Goal: Task Accomplishment & Management: Complete application form

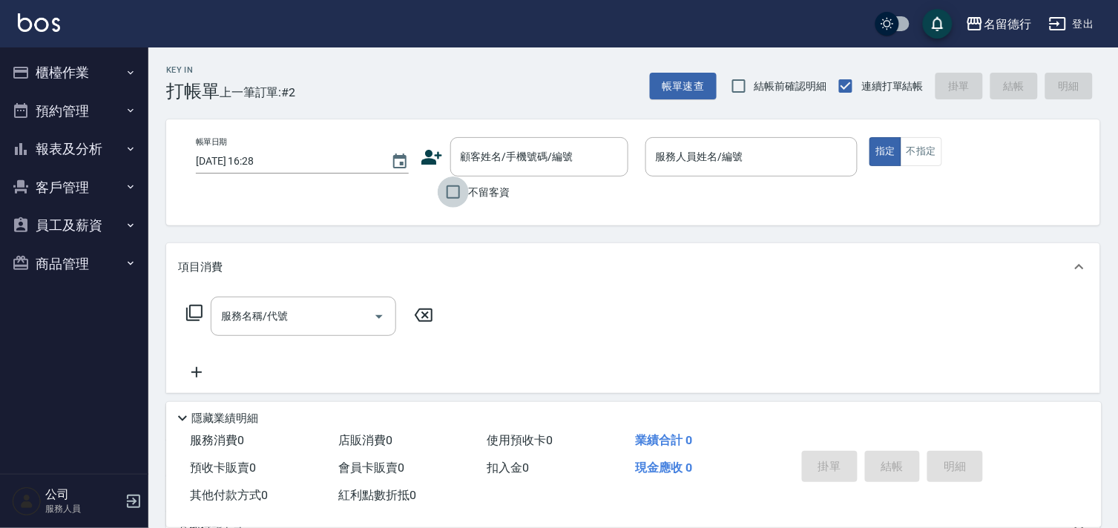
drag, startPoint x: 462, startPoint y: 193, endPoint x: 520, endPoint y: 197, distance: 58.0
click at [462, 194] on input "不留客資" at bounding box center [453, 192] width 31 height 31
checkbox input "true"
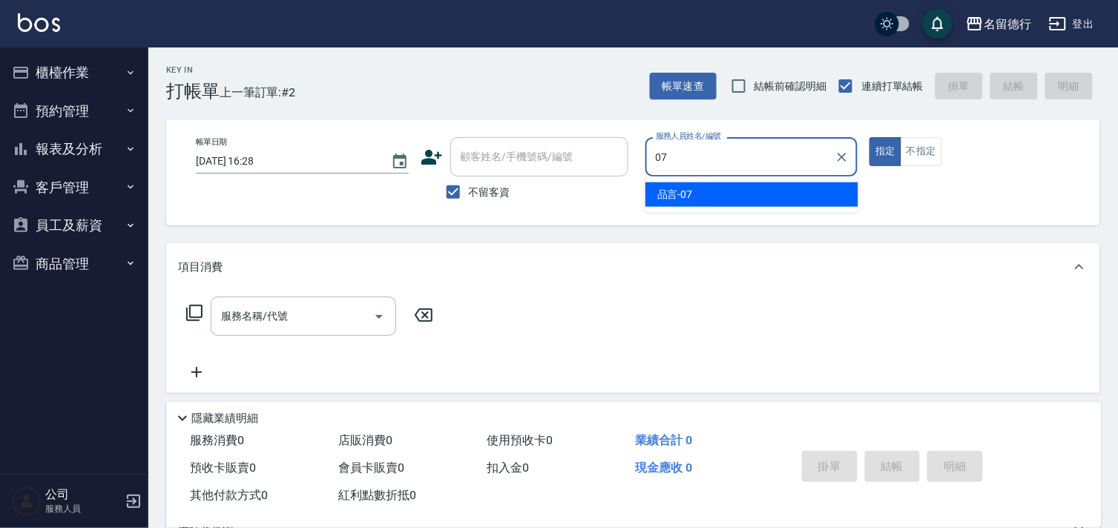
drag, startPoint x: 677, startPoint y: 183, endPoint x: 700, endPoint y: 202, distance: 29.6
click at [703, 206] on ul "品言 -07" at bounding box center [752, 195] width 213 height 36
click at [700, 198] on div "品言 -07" at bounding box center [752, 195] width 213 height 24
type input "品言-07"
click at [295, 317] on input "服務名稱/代號" at bounding box center [292, 317] width 150 height 26
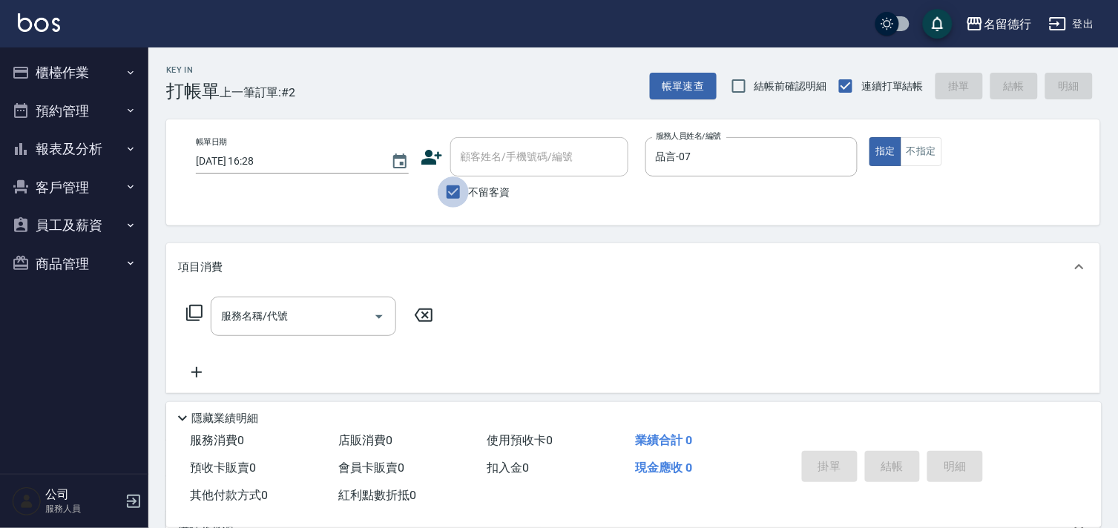
drag, startPoint x: 454, startPoint y: 193, endPoint x: 499, endPoint y: 148, distance: 63.5
click at [455, 191] on input "不留客資" at bounding box center [453, 192] width 31 height 31
checkbox input "false"
click at [502, 145] on input "顧客姓名/手機號碼/編號" at bounding box center [528, 157] width 142 height 26
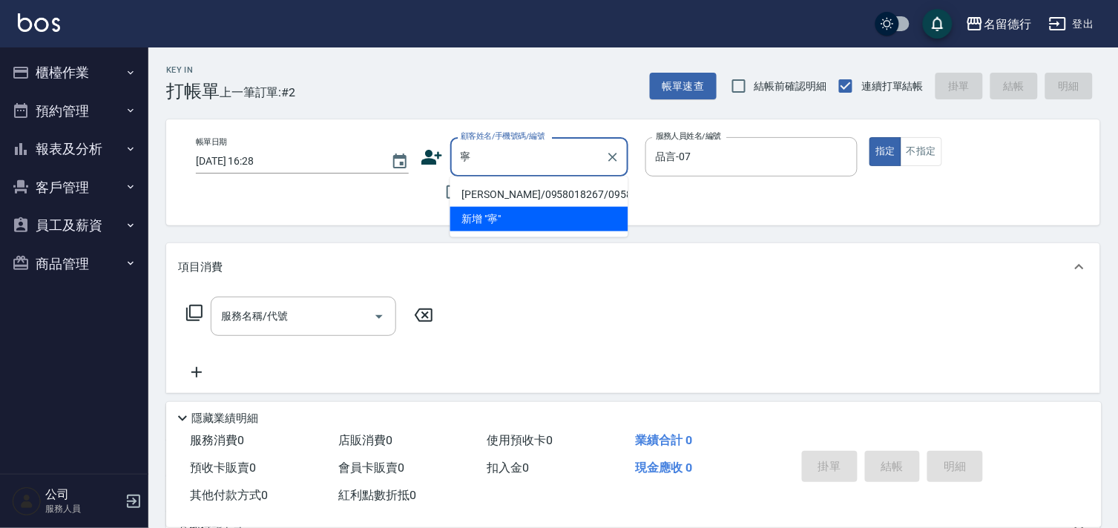
click at [522, 207] on li "[PERSON_NAME]/0958018267/0958018267" at bounding box center [539, 195] width 178 height 24
type input "[PERSON_NAME]/0958018267/0958018267"
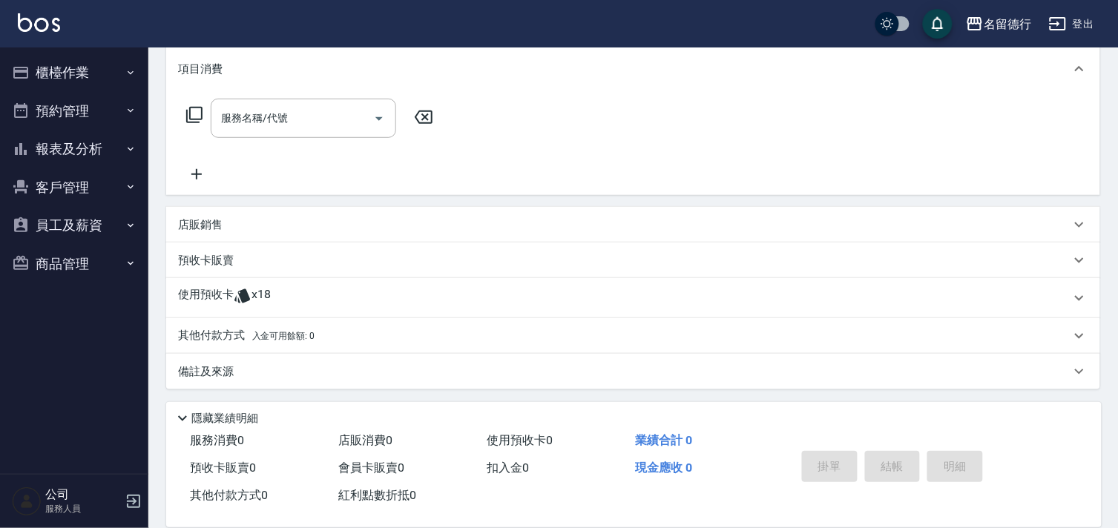
scroll to position [199, 0]
click at [208, 293] on p "使用預收卡" at bounding box center [206, 297] width 56 height 22
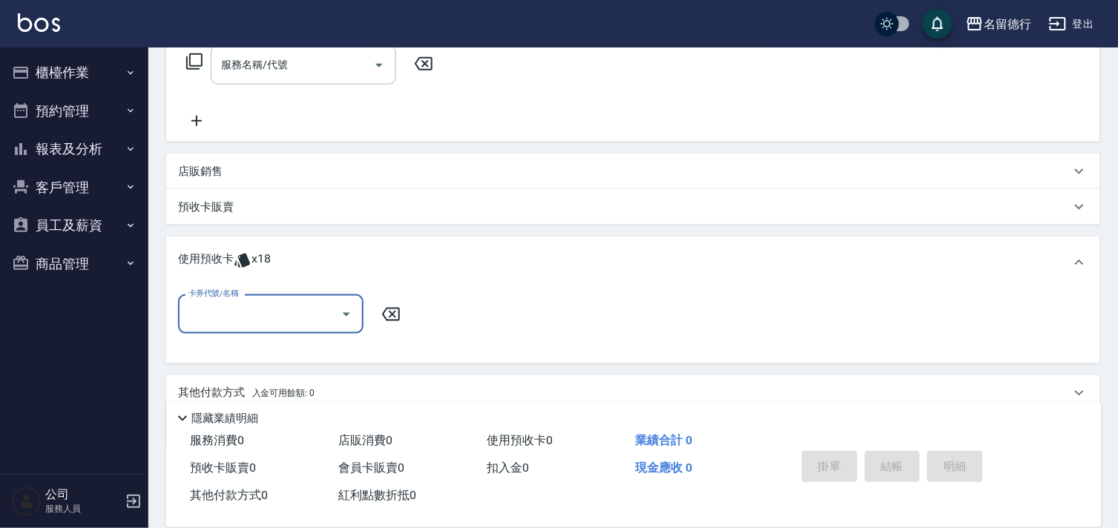
scroll to position [0, 0]
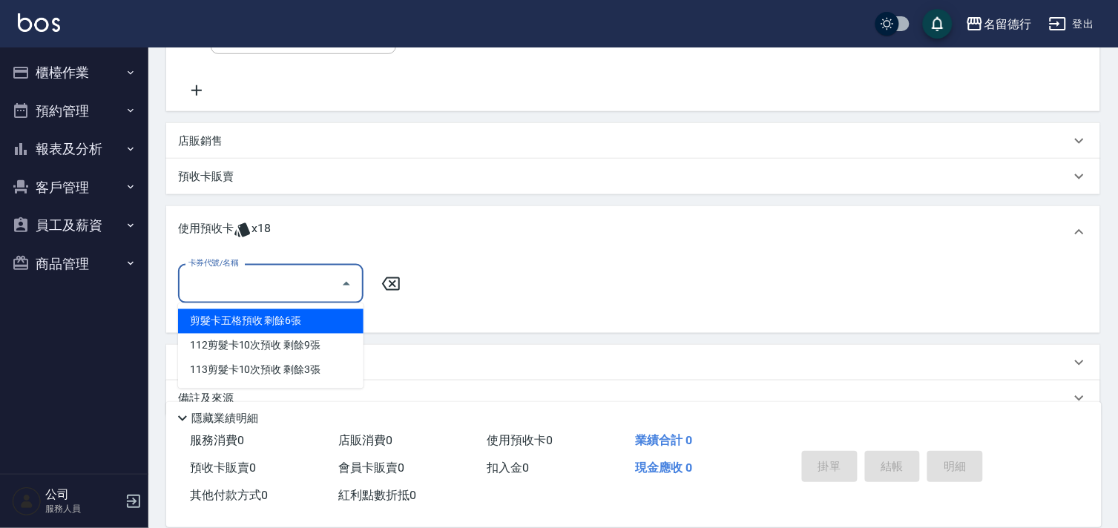
click at [218, 277] on input "卡券代號/名稱" at bounding box center [260, 284] width 150 height 26
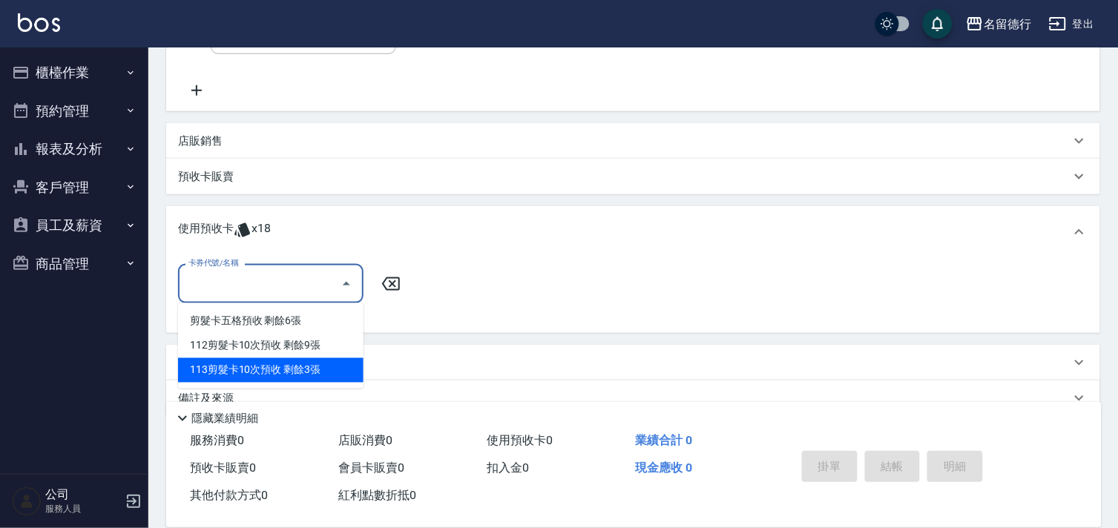
click at [279, 365] on div "113剪髮卡10次預收 剩餘3張" at bounding box center [271, 370] width 186 height 24
type input "113剪髮卡10次預收"
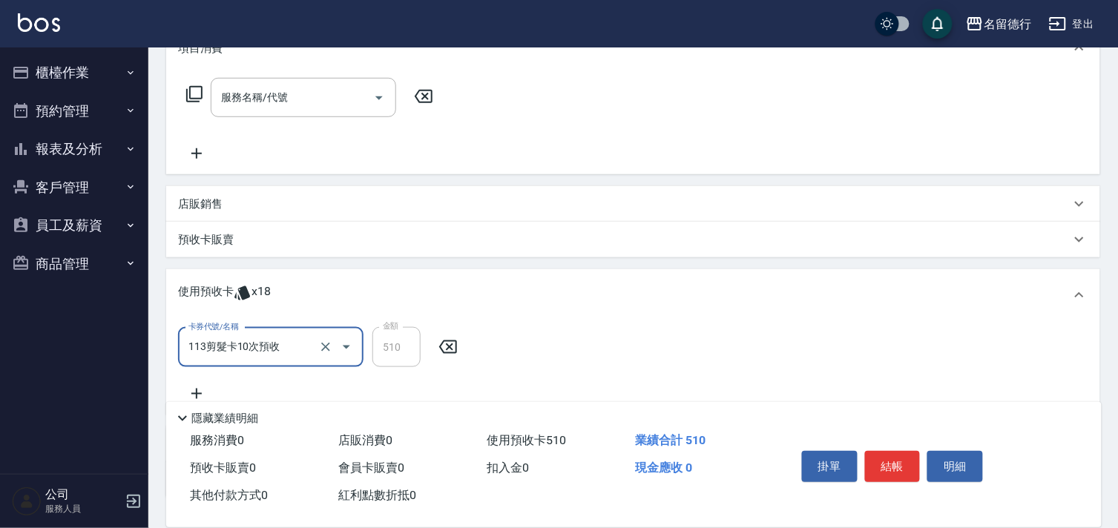
scroll to position [82, 0]
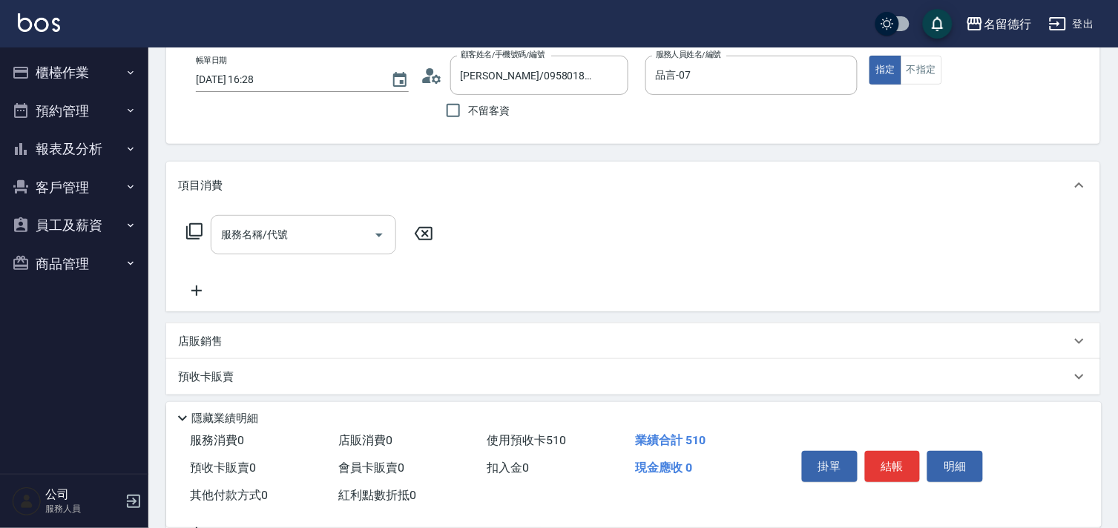
click at [297, 225] on input "服務名稱/代號" at bounding box center [292, 235] width 150 height 26
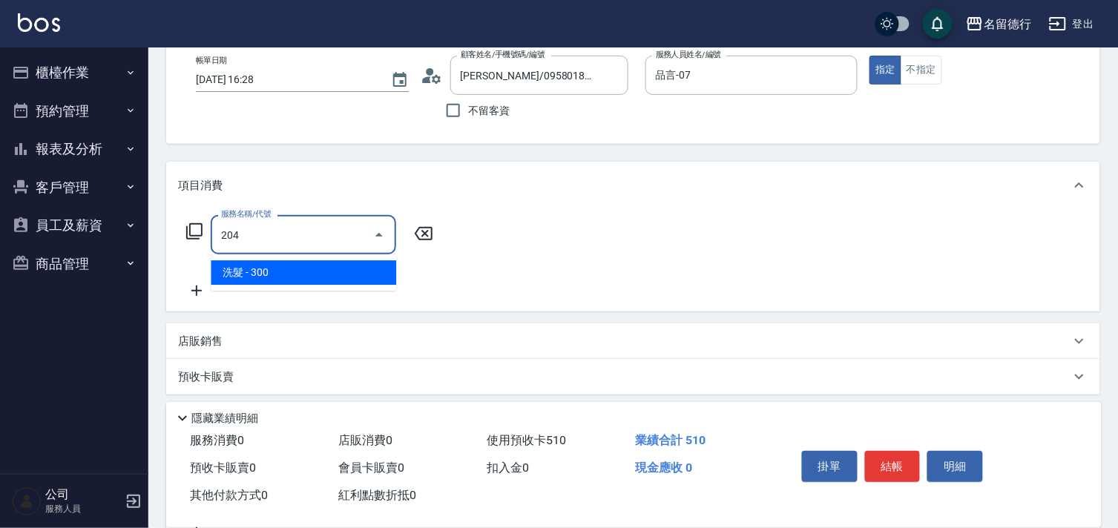
click at [325, 276] on span "洗髮 - 300" at bounding box center [304, 272] width 186 height 24
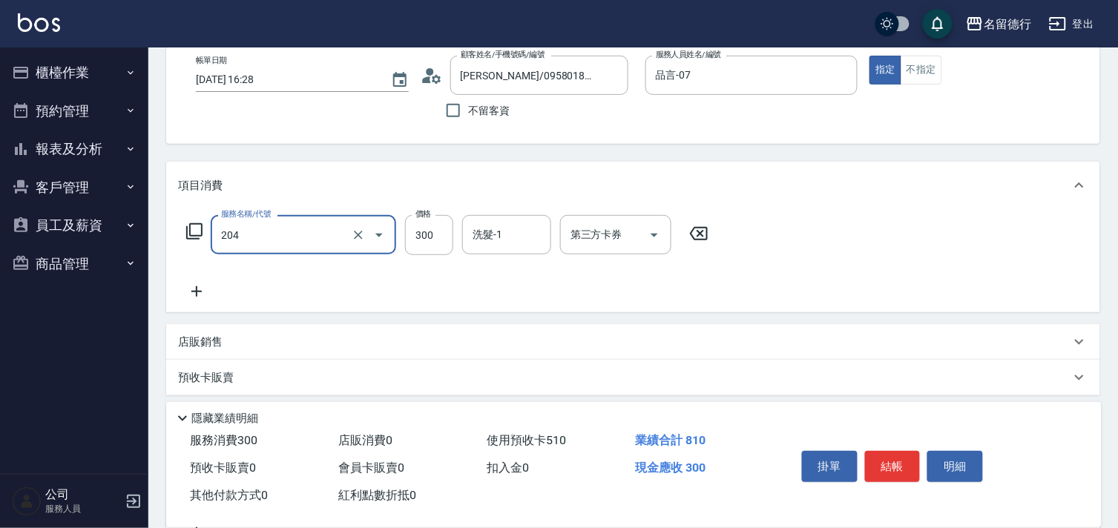
click at [493, 223] on input "洗髮-1" at bounding box center [507, 235] width 76 height 26
type input "洗髮(204)"
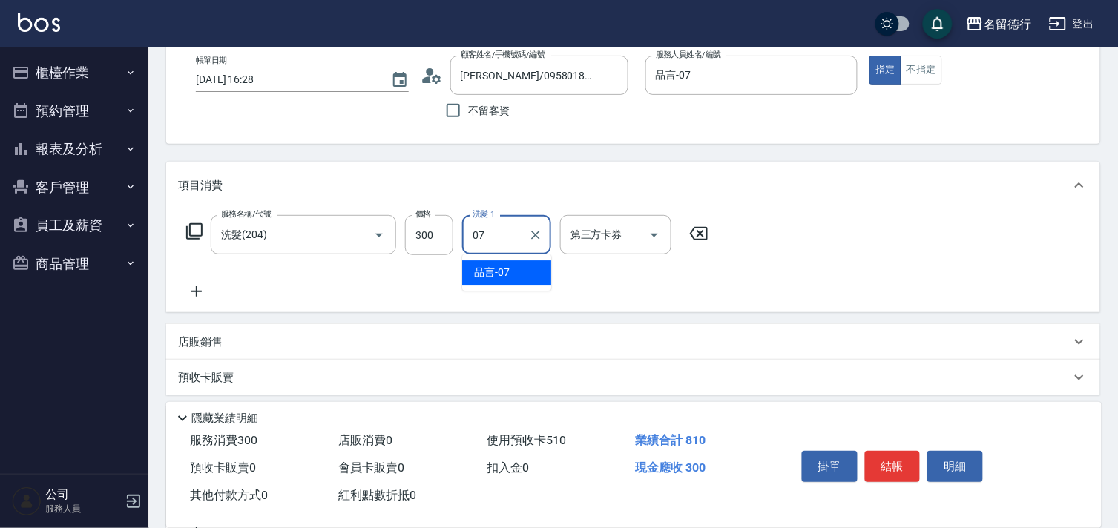
click at [496, 270] on span "品言 -07" at bounding box center [492, 273] width 36 height 16
type input "品言-07"
click at [594, 273] on div "服務名稱/代號 洗髮(204) 服務名稱/代號 價格 300 價格 洗髮-1 品言-07 洗髮-1 第三方卡券 第三方卡券" at bounding box center [447, 257] width 539 height 85
click at [902, 462] on button "結帳" at bounding box center [893, 466] width 56 height 31
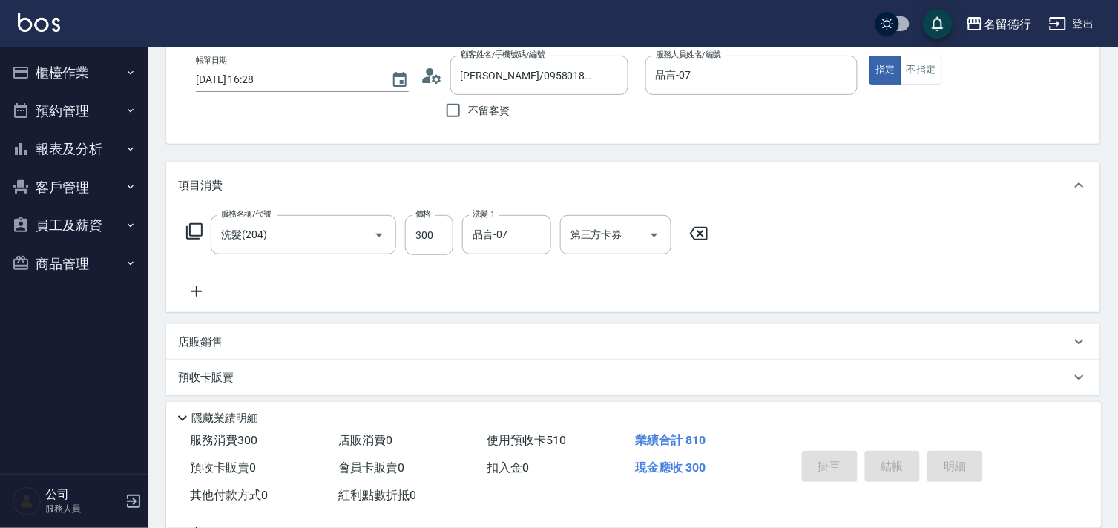
type input "[DATE] 17:07"
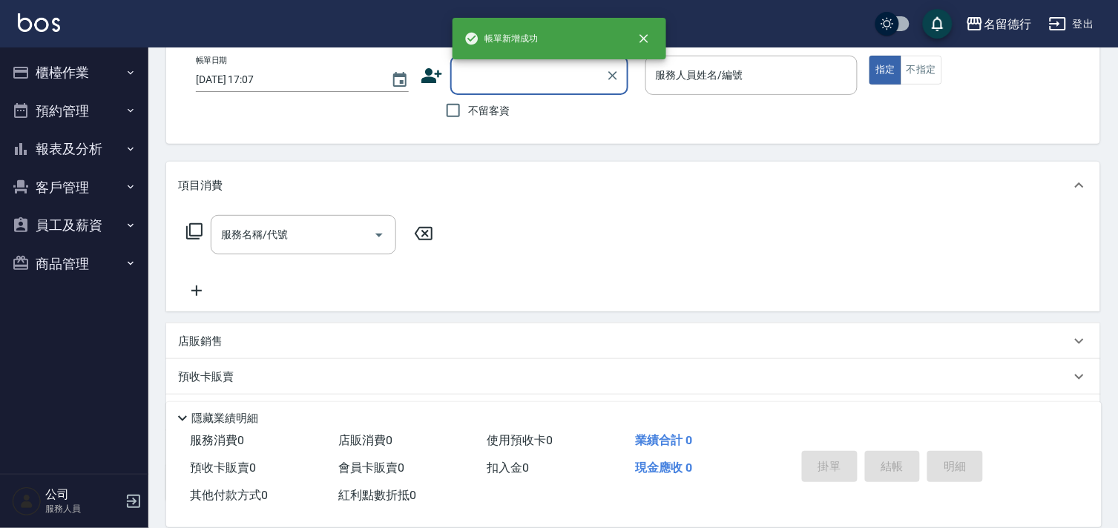
scroll to position [0, 0]
click at [457, 117] on input "不留客資" at bounding box center [453, 110] width 31 height 31
checkbox input "true"
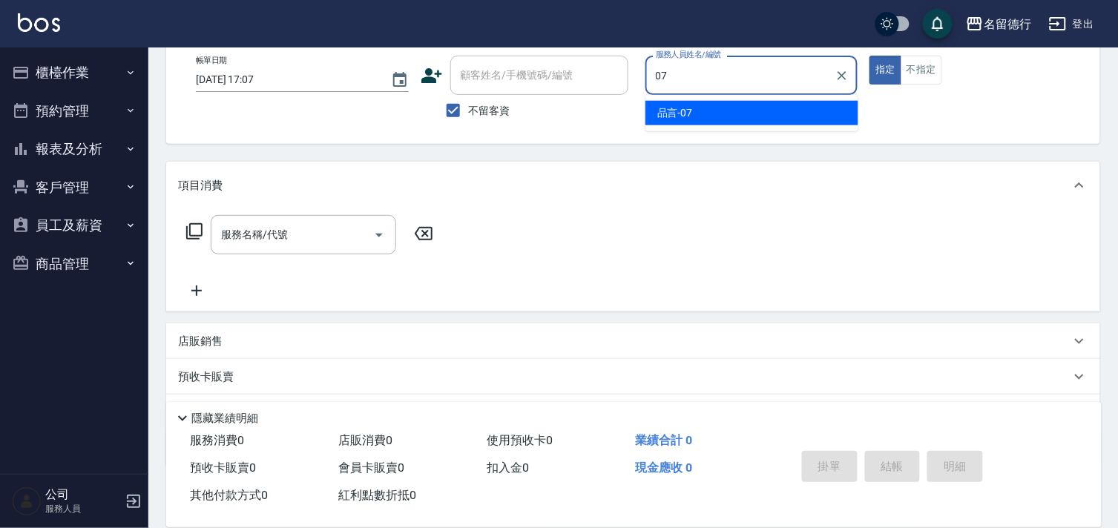
click at [701, 115] on div "品言 -07" at bounding box center [752, 113] width 213 height 24
click at [252, 248] on div "服務名稱/代號" at bounding box center [304, 234] width 186 height 39
type input "品言-07"
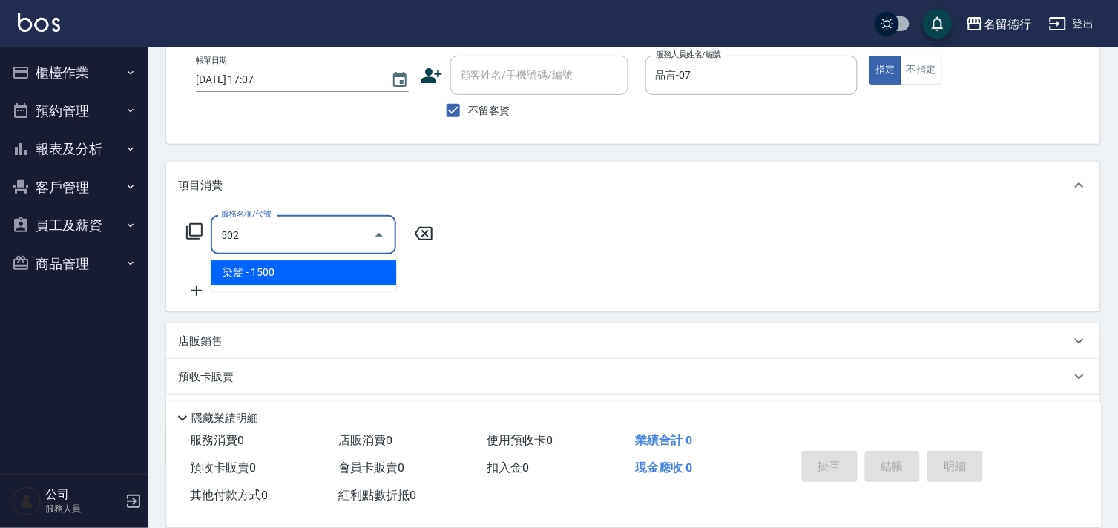
click at [283, 278] on span "染髮 - 1500" at bounding box center [304, 272] width 186 height 24
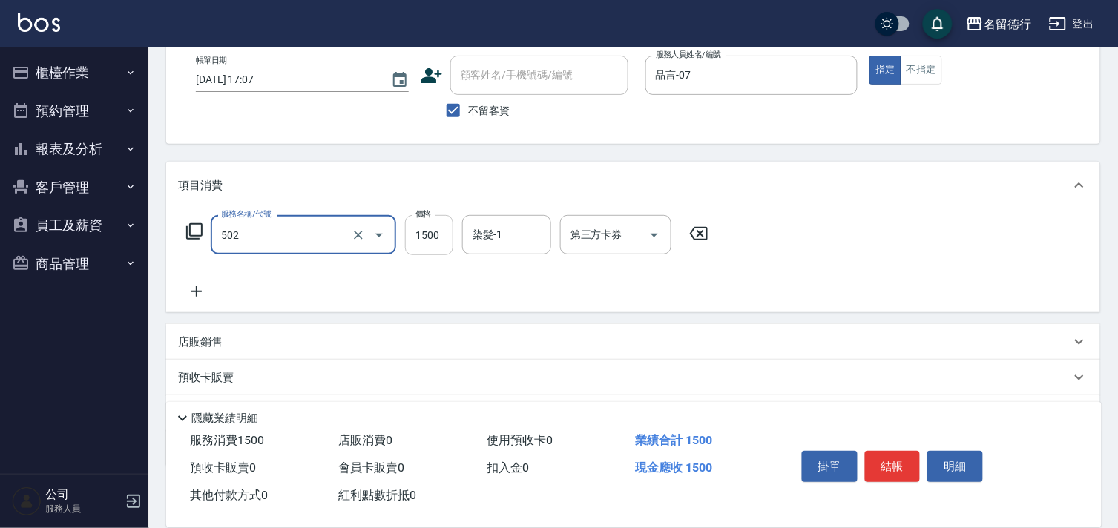
type input "染髮(502)"
click at [417, 246] on input "1500" at bounding box center [429, 235] width 48 height 40
type input "1400"
click at [508, 237] on input "染髮-1" at bounding box center [507, 235] width 76 height 26
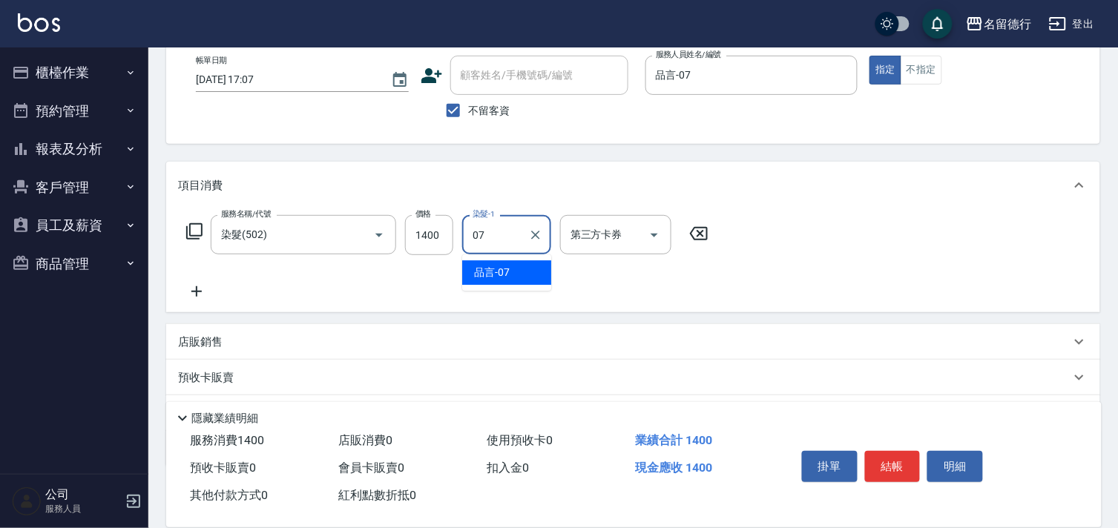
click at [510, 267] on div "品言 -07" at bounding box center [506, 272] width 89 height 24
type input "品言-07"
click at [939, 309] on div "服務名稱/代號 染髮(502) 服務名稱/代號 價格 1400 價格 染髮-1 品言-07 染髮-1 第三方卡券 第三方卡券" at bounding box center [633, 260] width 934 height 103
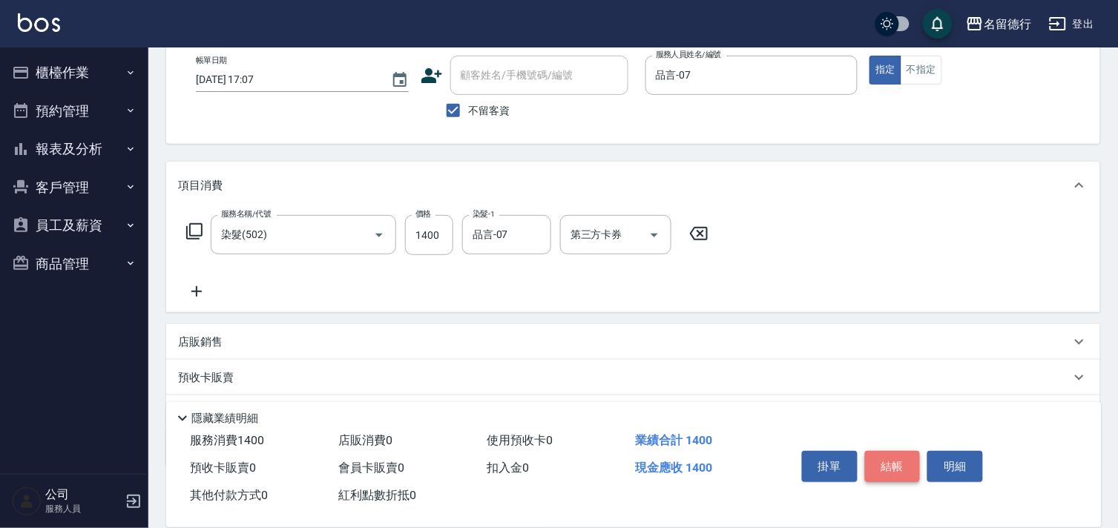
click at [894, 456] on button "結帳" at bounding box center [893, 466] width 56 height 31
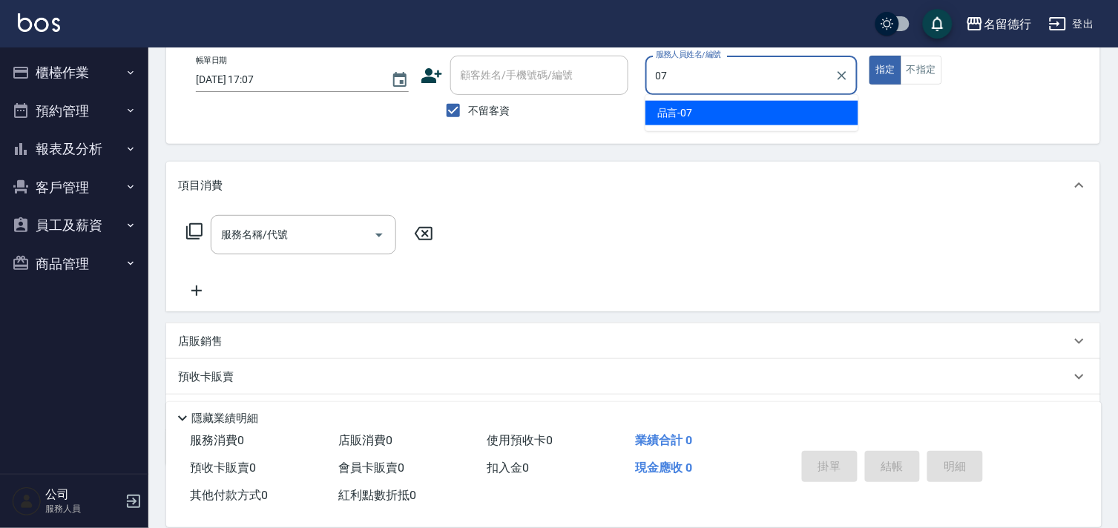
click at [693, 109] on div "品言 -07" at bounding box center [752, 113] width 213 height 24
type input "品言-07"
click at [314, 234] on input "服務名稱/代號" at bounding box center [292, 235] width 150 height 26
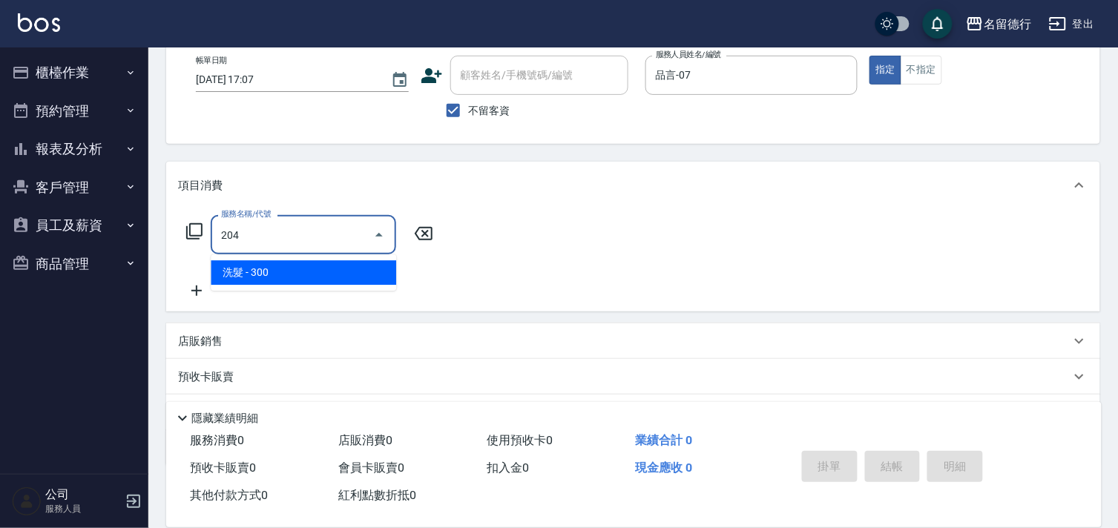
click at [353, 279] on span "洗髮 - 300" at bounding box center [304, 272] width 186 height 24
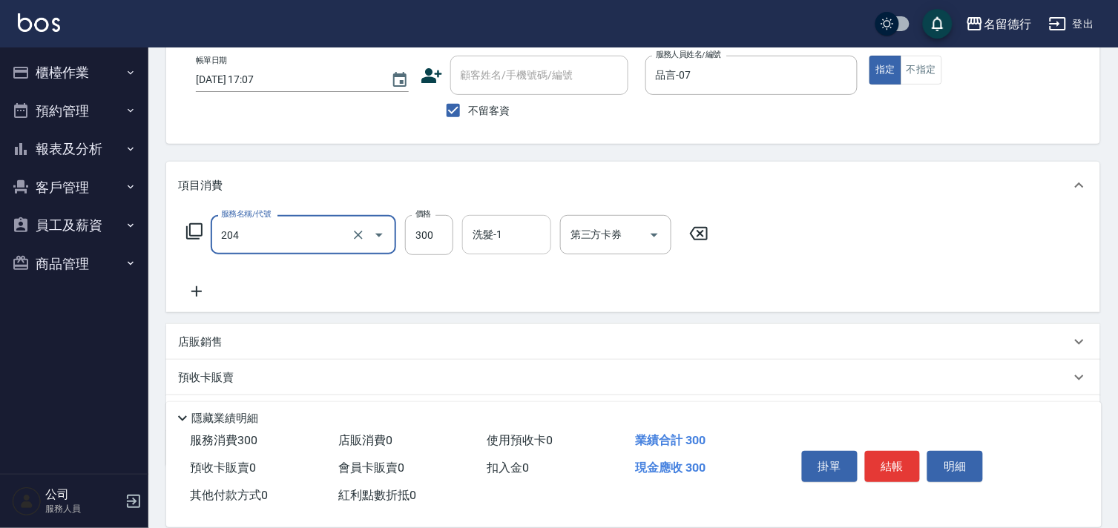
click at [514, 243] on input "洗髮-1" at bounding box center [507, 235] width 76 height 26
type input "洗髮(204)"
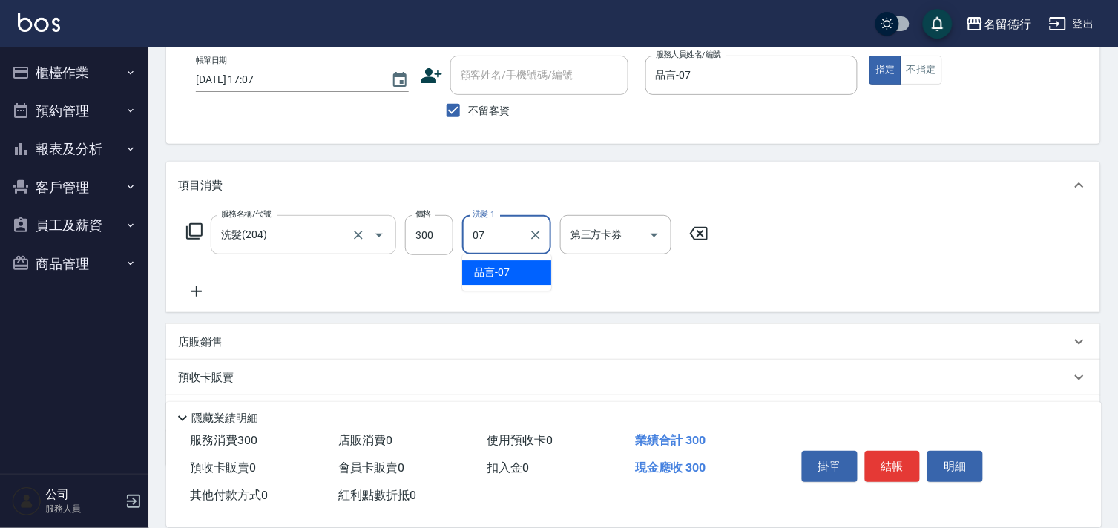
type input "07"
click at [246, 226] on input "洗髮(204)" at bounding box center [282, 235] width 131 height 26
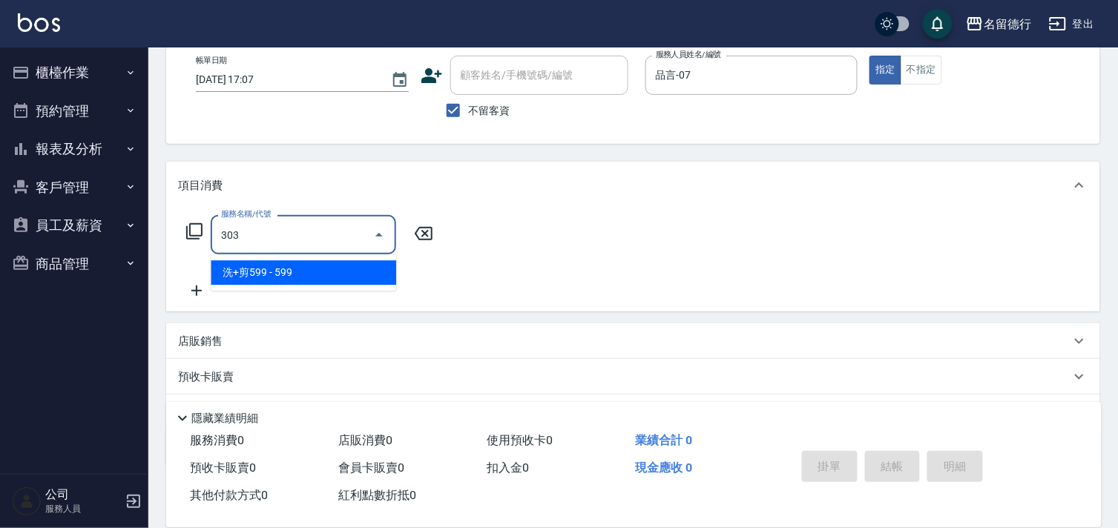
drag, startPoint x: 254, startPoint y: 263, endPoint x: 307, endPoint y: 264, distance: 53.4
click at [253, 264] on span "洗+剪599 - 599" at bounding box center [304, 272] width 186 height 24
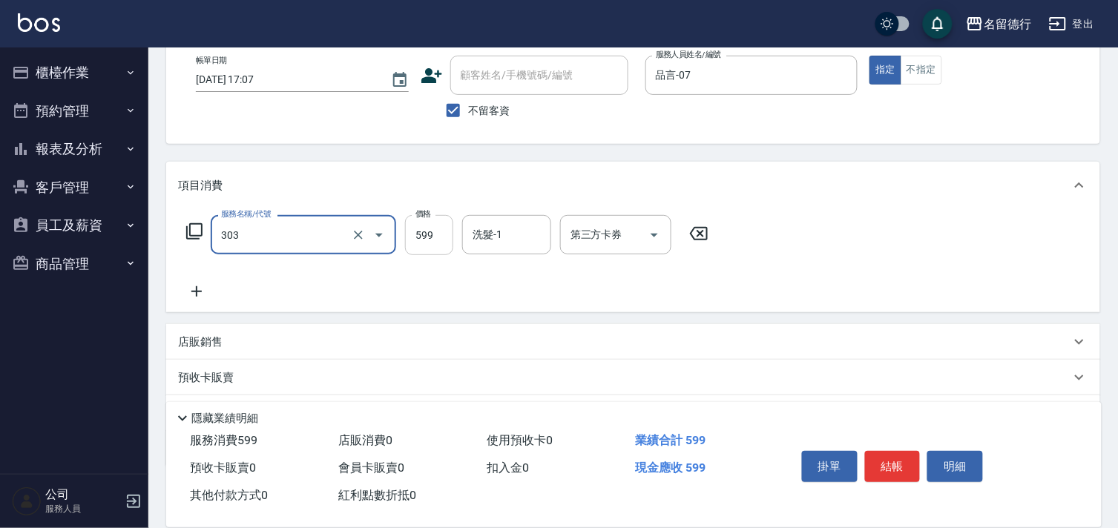
type input "洗+剪599(303)"
click at [433, 239] on input "599" at bounding box center [429, 235] width 48 height 40
type input "900"
click at [506, 226] on input "洗髮-1" at bounding box center [507, 235] width 76 height 26
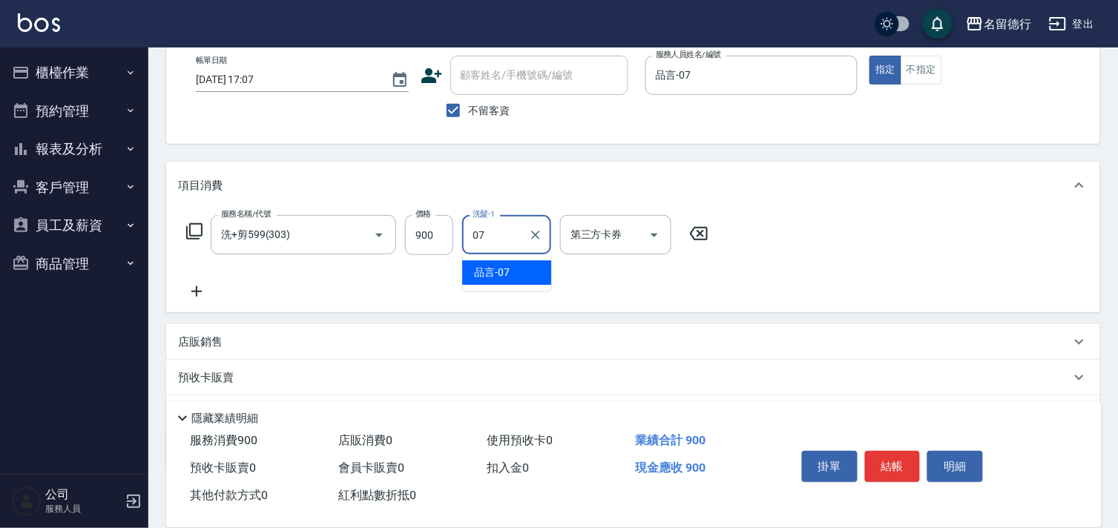
click at [485, 269] on span "品言 -07" at bounding box center [492, 273] width 36 height 16
type input "品言-07"
click at [183, 294] on icon at bounding box center [196, 292] width 37 height 18
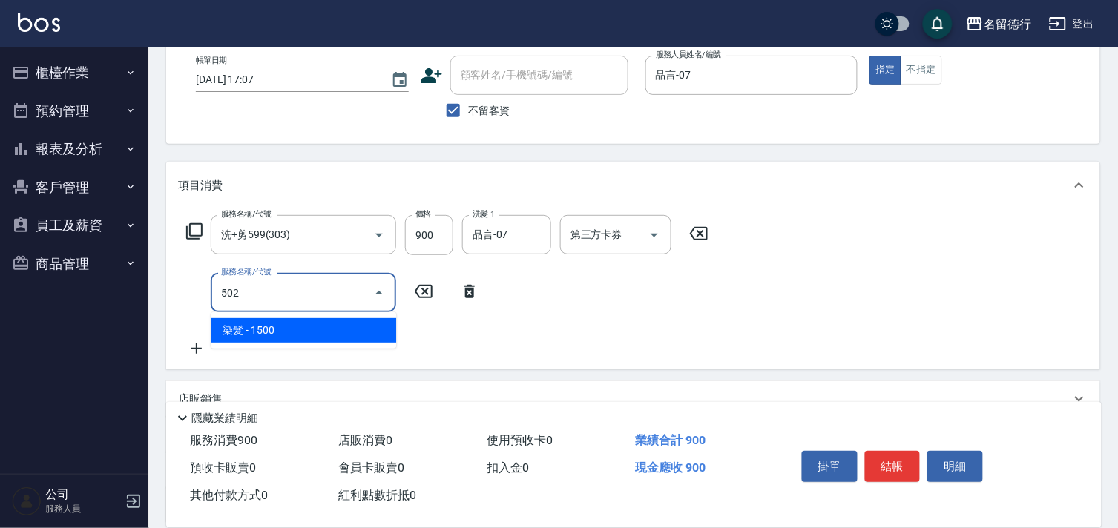
click at [279, 327] on span "染髮 - 1500" at bounding box center [304, 330] width 186 height 24
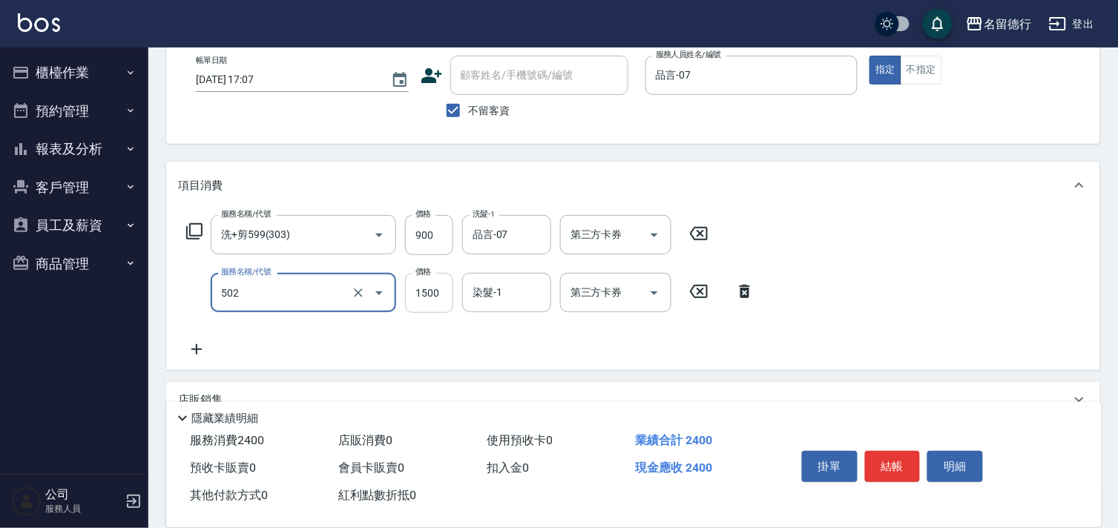
click at [432, 297] on input "1500" at bounding box center [429, 293] width 48 height 40
type input "染髮(502)"
type input "1000"
click at [514, 293] on input "染髮-1" at bounding box center [507, 293] width 76 height 26
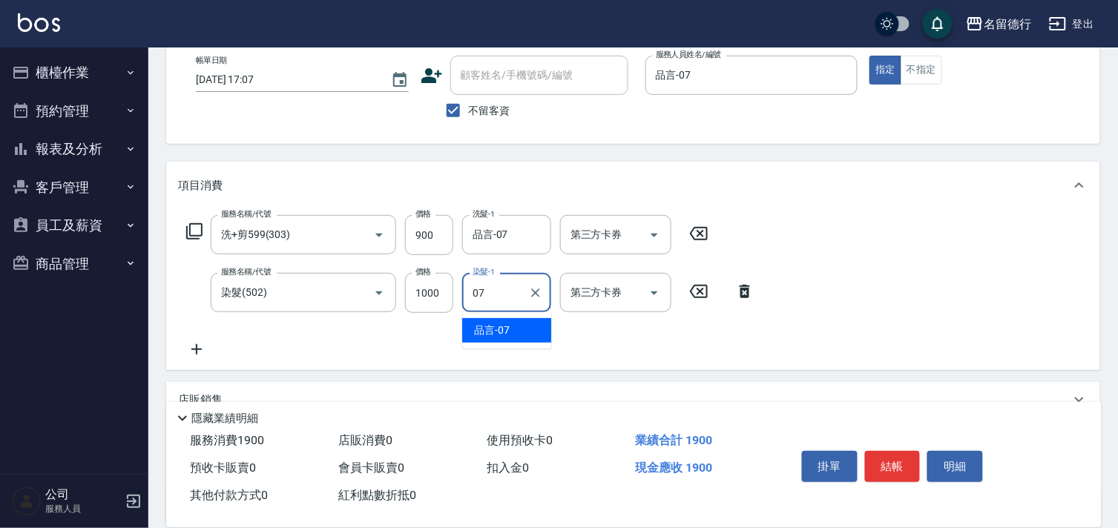
click at [522, 328] on div "品言 -07" at bounding box center [506, 330] width 89 height 24
type input "品言-07"
click at [672, 352] on div "服務名稱/代號 洗+剪599(303) 服務名稱/代號 價格 900 價格 洗髮-1 品言-07 洗髮-1 第三方卡券 第三方卡券 服務名稱/代號 染髮(50…" at bounding box center [471, 286] width 586 height 143
click at [894, 462] on button "結帳" at bounding box center [893, 466] width 56 height 31
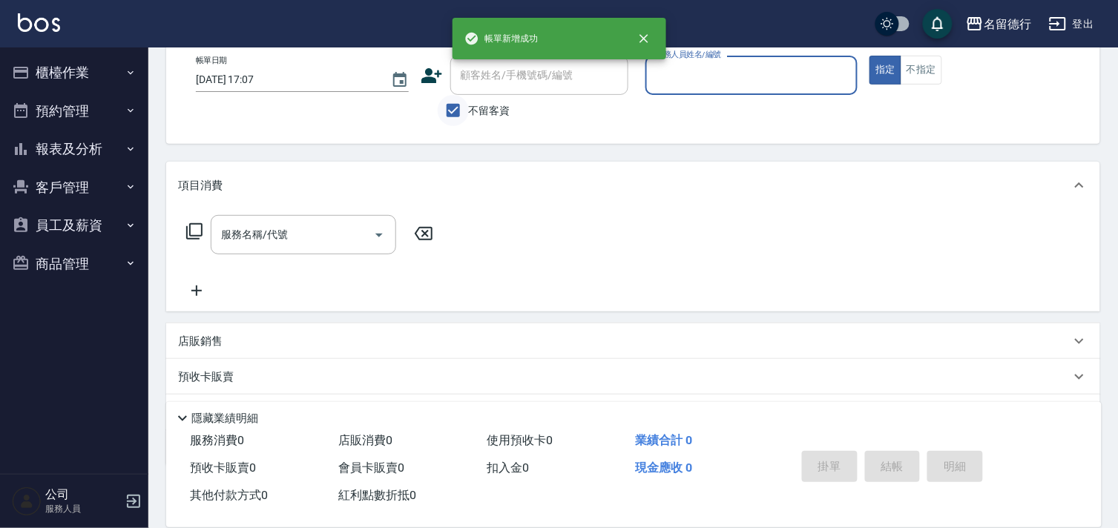
click at [450, 107] on input "不留客資" at bounding box center [453, 110] width 31 height 31
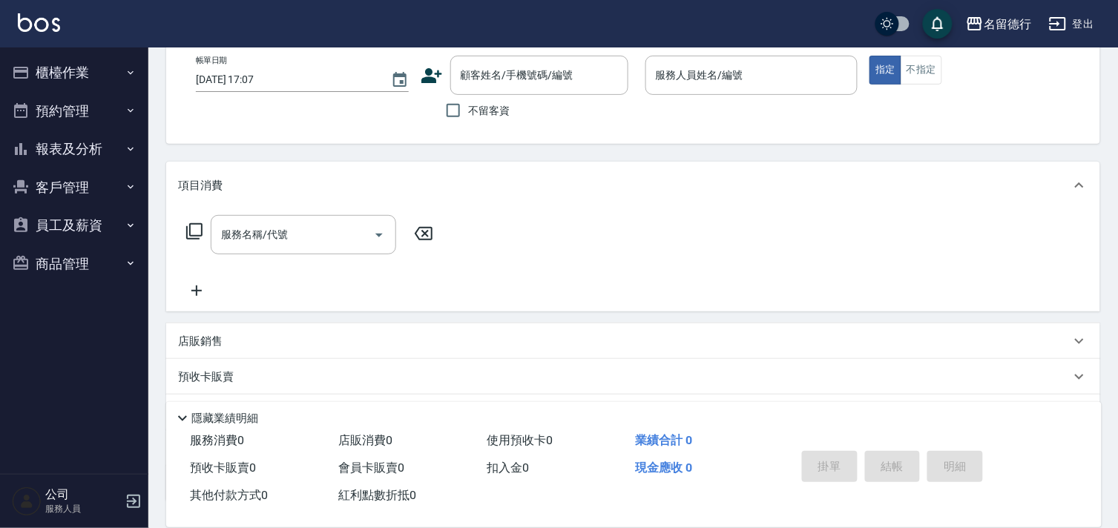
click at [446, 60] on div "顧客姓名/手機號碼/編號 顧客姓名/手機號碼/編號" at bounding box center [527, 75] width 213 height 39
click at [472, 103] on span "不留客資" at bounding box center [490, 111] width 42 height 16
click at [469, 102] on input "不留客資" at bounding box center [453, 110] width 31 height 31
click at [462, 114] on input "不留客資" at bounding box center [453, 110] width 31 height 31
checkbox input "false"
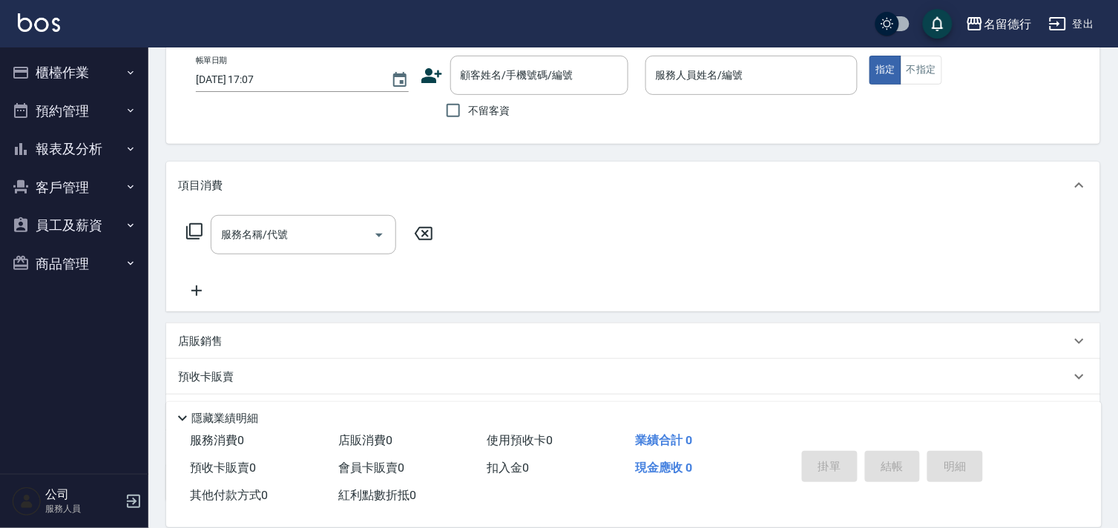
click at [480, 53] on div "帳單日期 [DATE] 17:07 顧客姓名/手機號碼/編號 顧客姓名/手機號碼/編號 不留客資 服務人員姓名/編號 服務人員姓名/編號 指定 不指定" at bounding box center [633, 91] width 934 height 106
click at [480, 72] on div "顧客姓名/手機號碼/編號 顧客姓名/手機號碼/編號" at bounding box center [539, 75] width 178 height 39
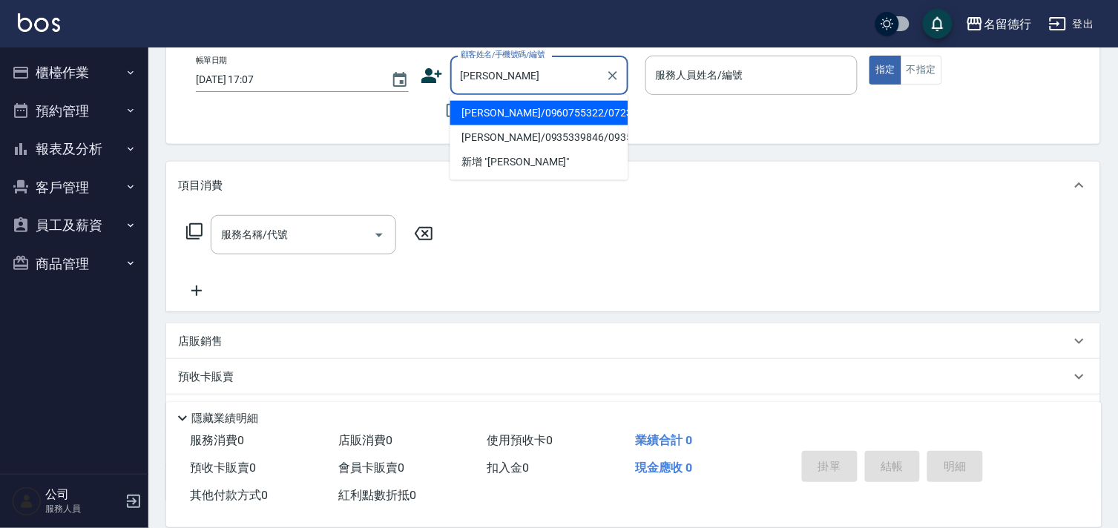
click at [513, 116] on li "[PERSON_NAME]/0960755322/0723" at bounding box center [539, 113] width 178 height 24
type input "[PERSON_NAME]/0960755322/0723"
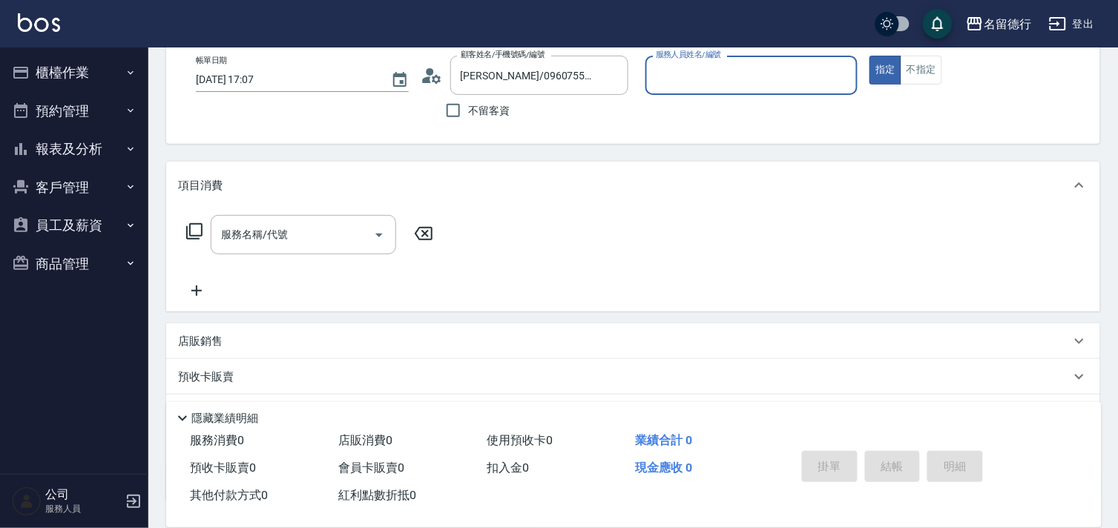
type input "品言-07"
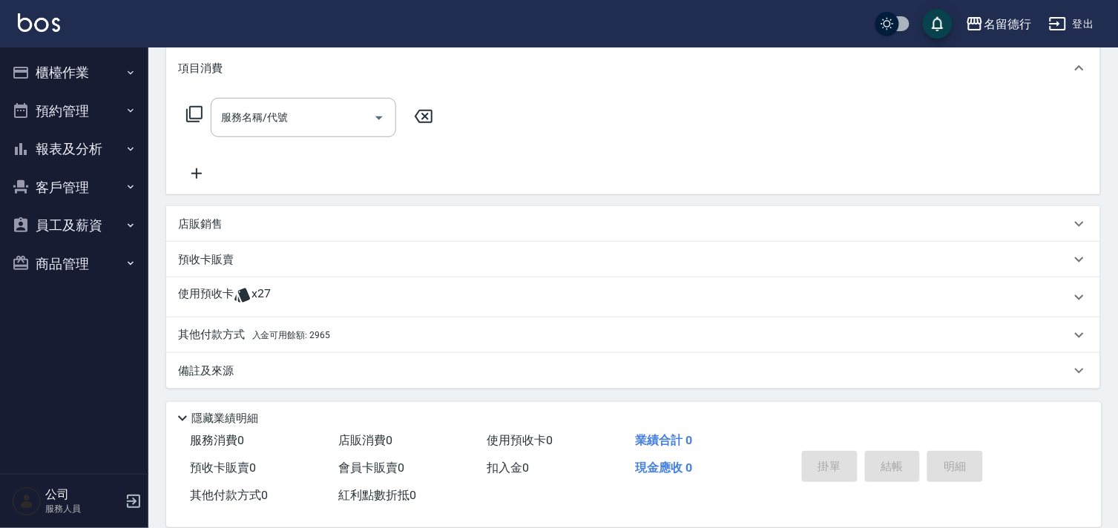
click at [240, 295] on icon at bounding box center [242, 296] width 16 height 14
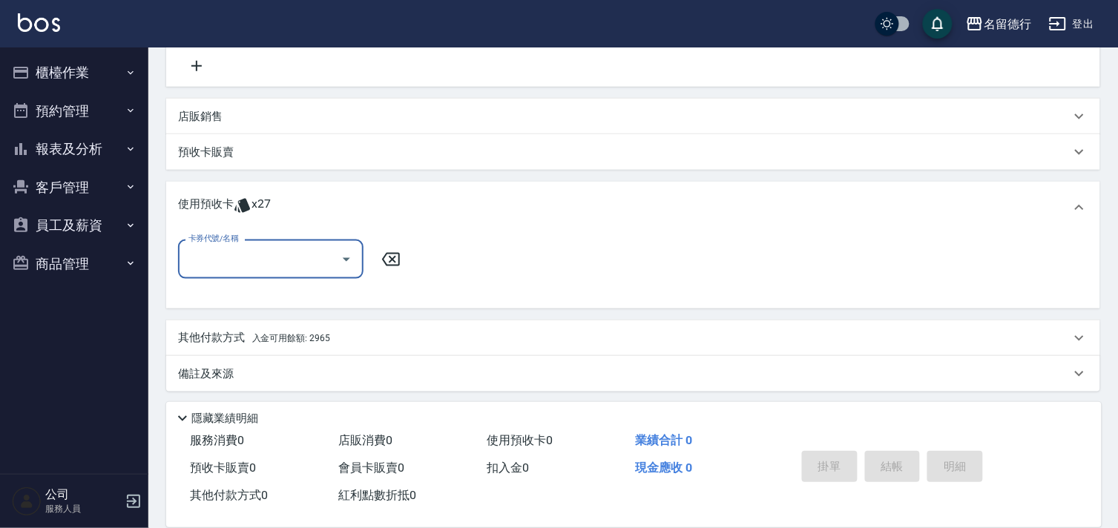
scroll to position [309, 0]
click at [245, 252] on input "卡券代號/名稱" at bounding box center [260, 256] width 150 height 26
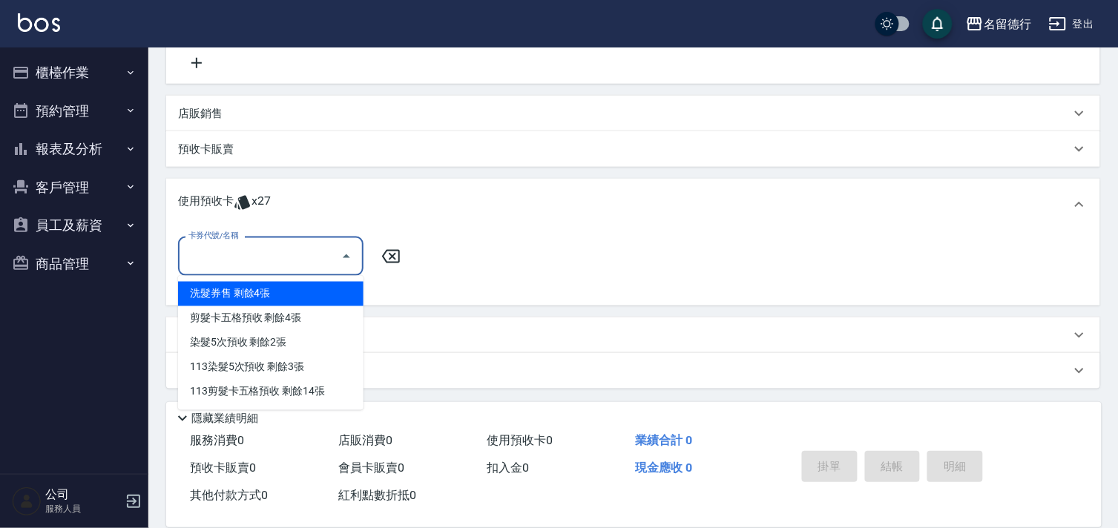
drag, startPoint x: 260, startPoint y: 295, endPoint x: 217, endPoint y: 262, distance: 54.5
click at [261, 295] on div "洗髮券售 剩餘4張" at bounding box center [271, 294] width 186 height 24
type input "洗髮券售"
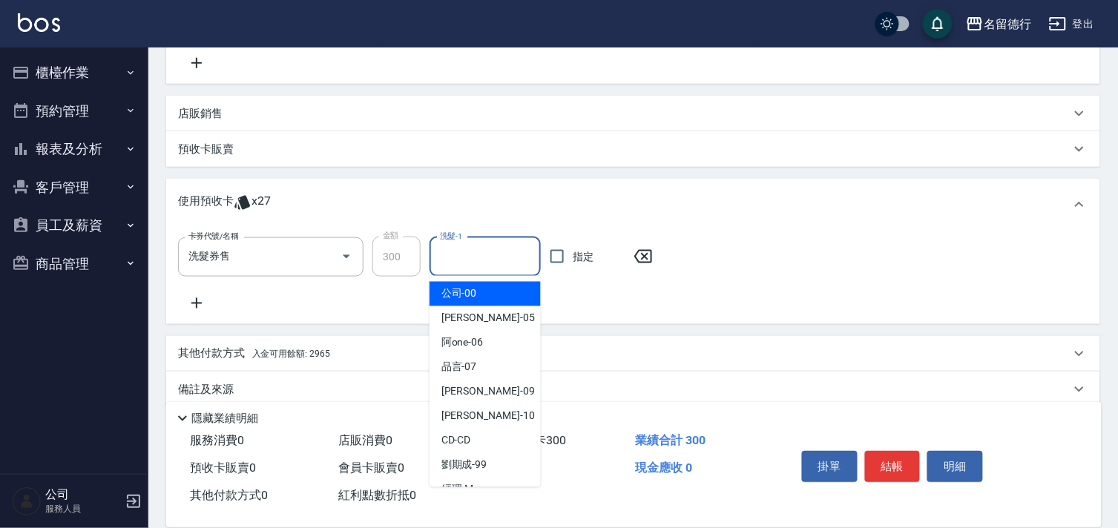
click at [495, 251] on input "洗髮-1" at bounding box center [485, 257] width 98 height 26
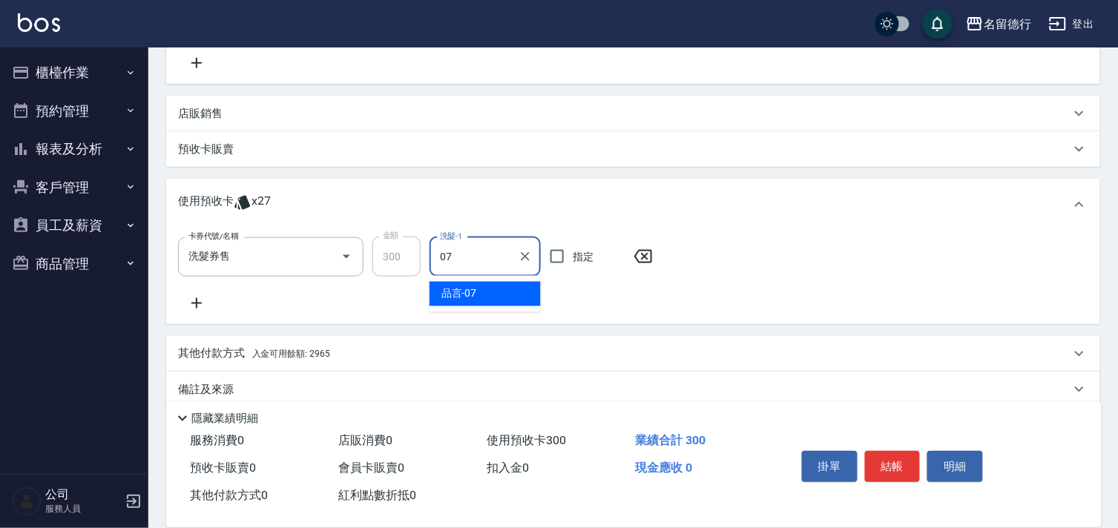
click at [507, 291] on div "品言 -07" at bounding box center [485, 294] width 111 height 24
type input "品言-07"
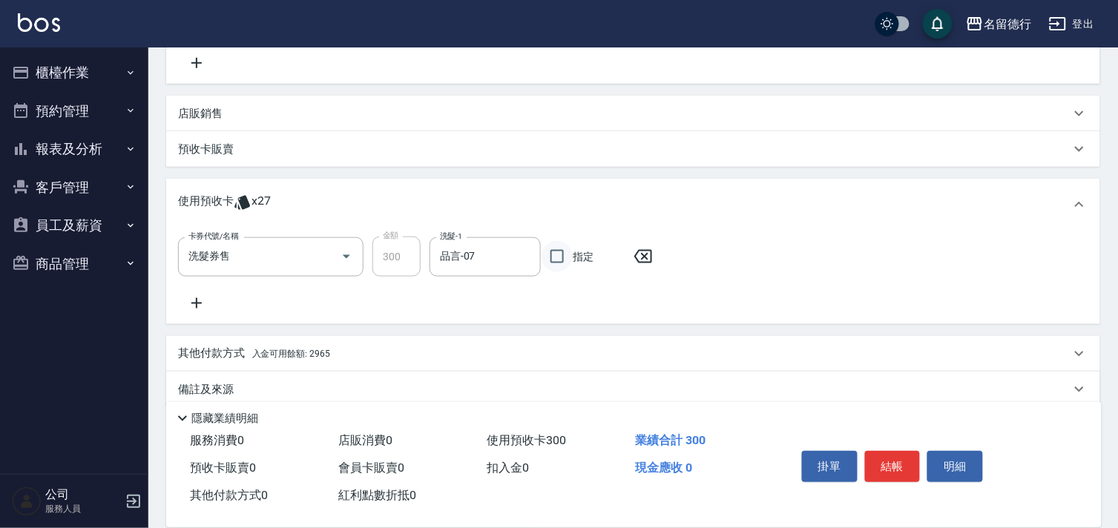
click at [563, 256] on input "指定" at bounding box center [557, 256] width 31 height 31
checkbox input "true"
click at [203, 299] on icon at bounding box center [196, 304] width 37 height 18
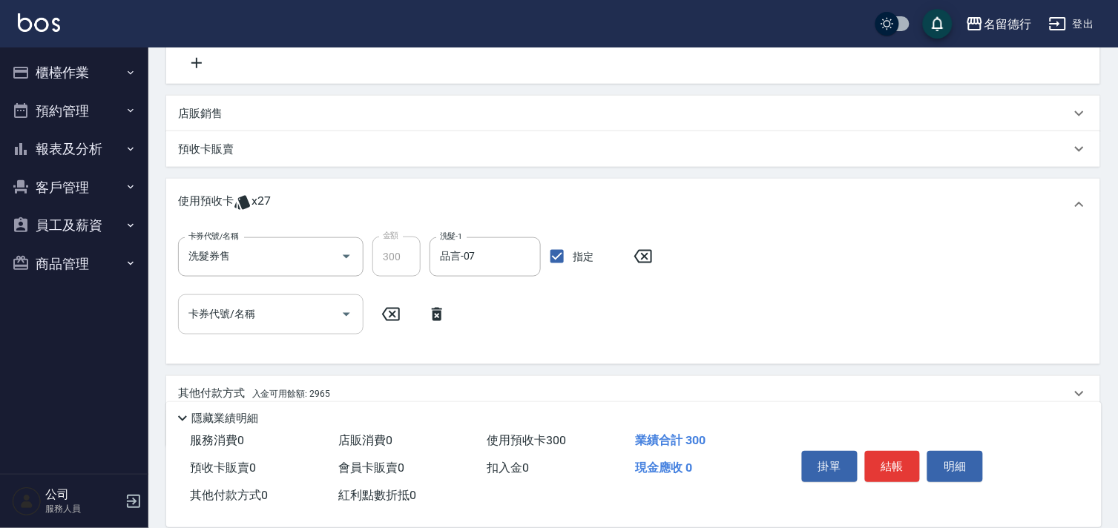
click at [220, 316] on div "卡券代號/名稱 卡券代號/名稱" at bounding box center [271, 314] width 186 height 39
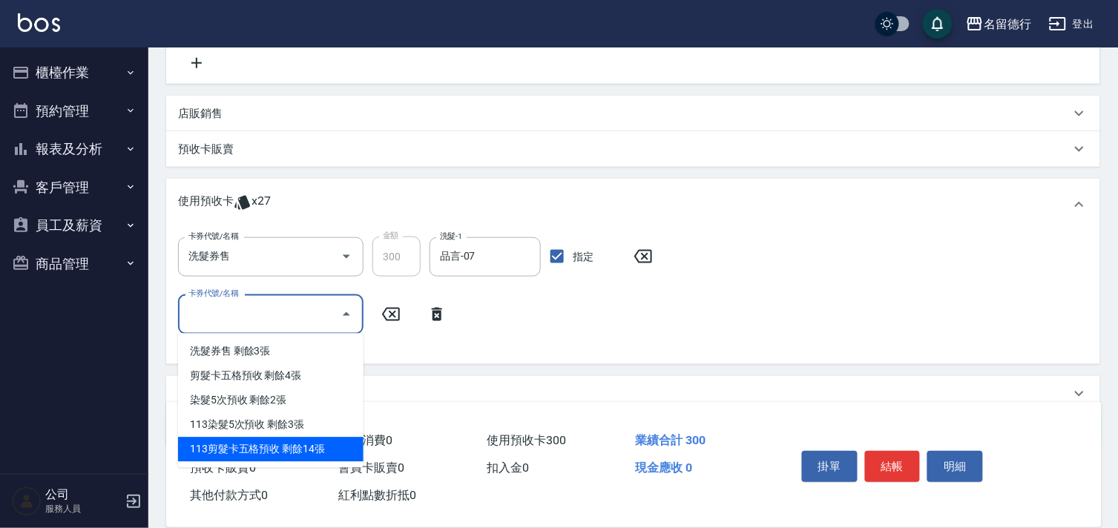
click at [276, 445] on div "113剪髮卡五格預收 剩餘14張" at bounding box center [271, 450] width 186 height 24
type input "113剪髮卡五格預收"
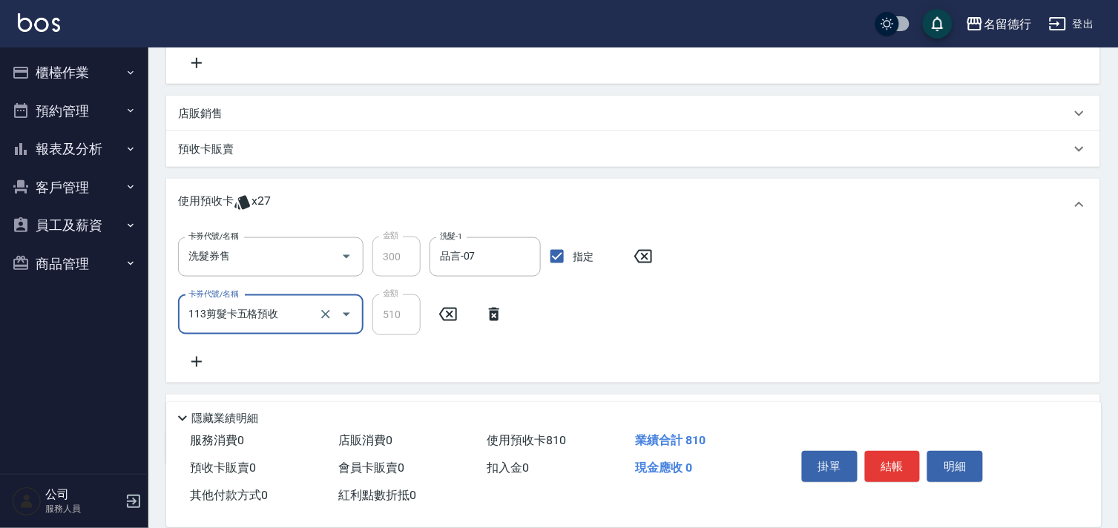
click at [847, 395] on div "其他付款方式 入金可用餘額: 2965" at bounding box center [633, 413] width 934 height 36
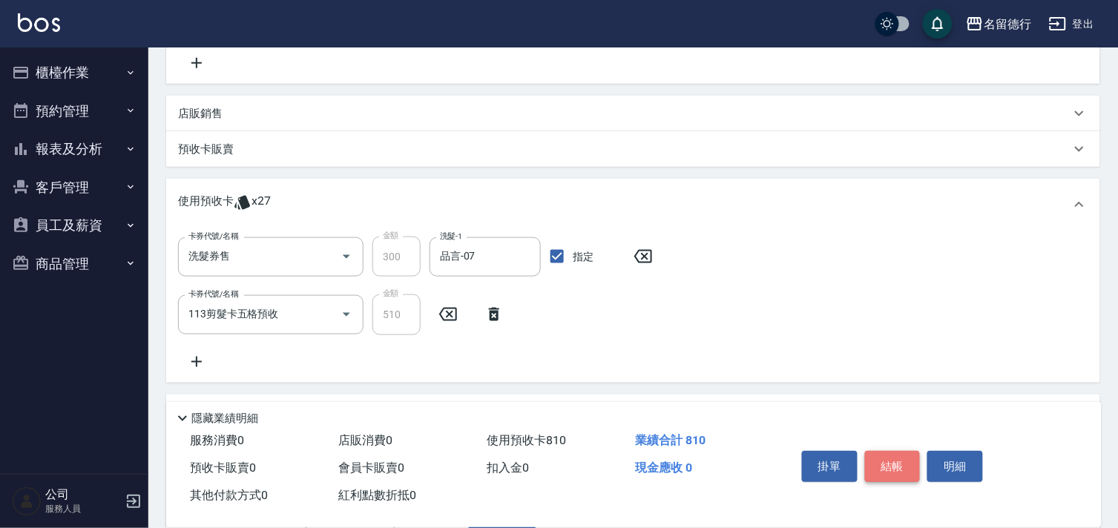
click at [899, 463] on button "結帳" at bounding box center [893, 466] width 56 height 31
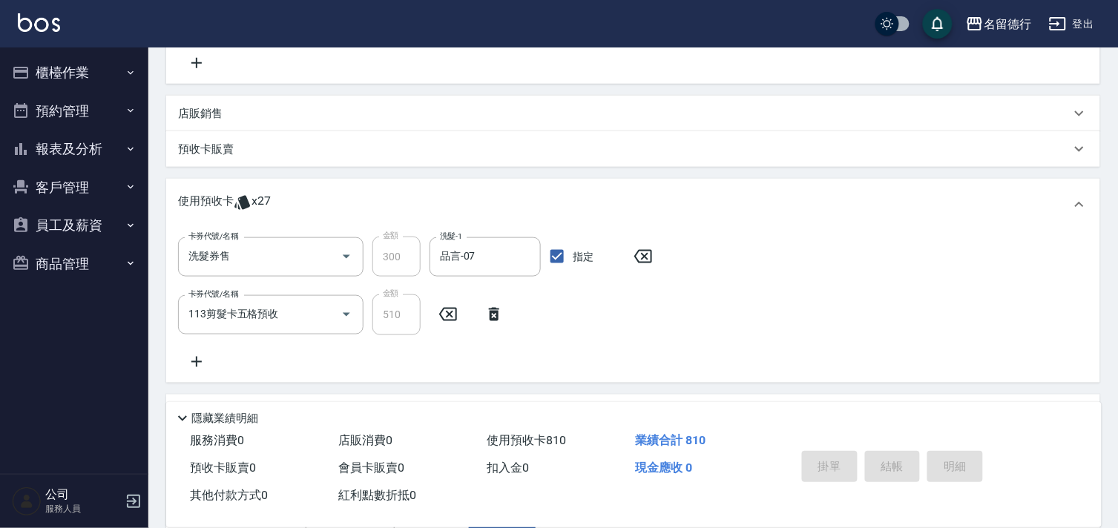
type input "[DATE] 17:08"
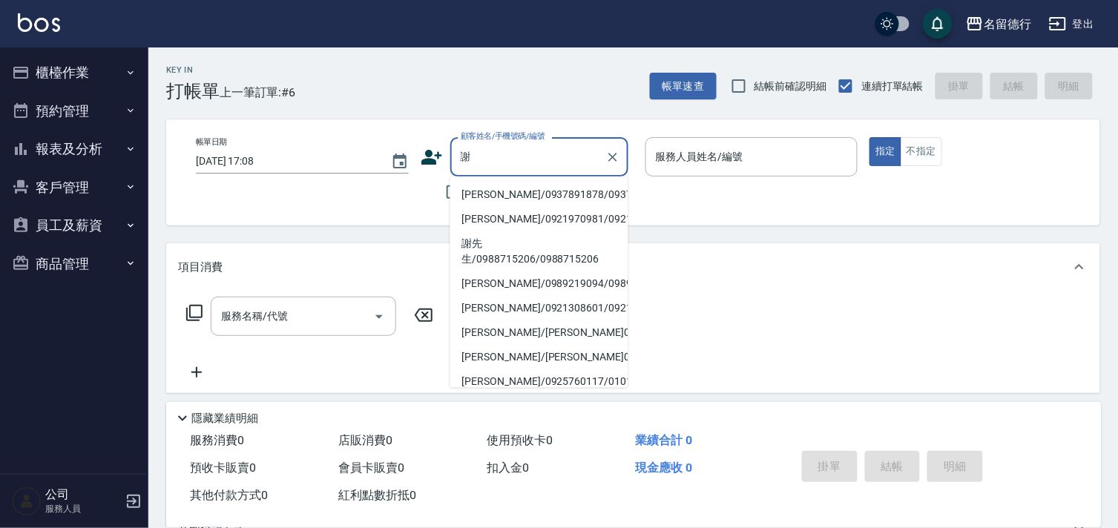
click at [508, 201] on li "[PERSON_NAME]/0937891878/0937891878" at bounding box center [539, 195] width 178 height 24
type input "[PERSON_NAME]/0937891878/0937891878"
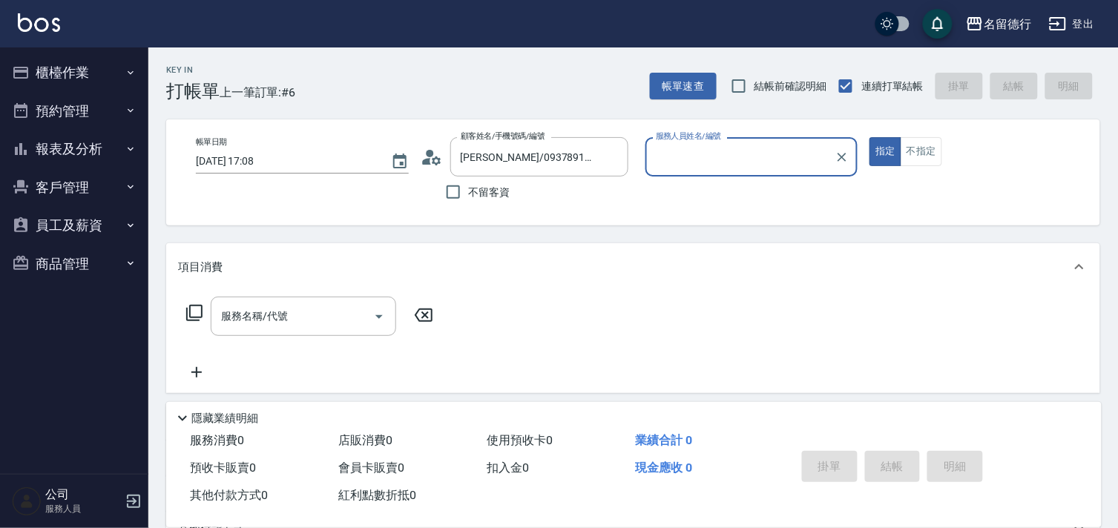
type input "品言-07"
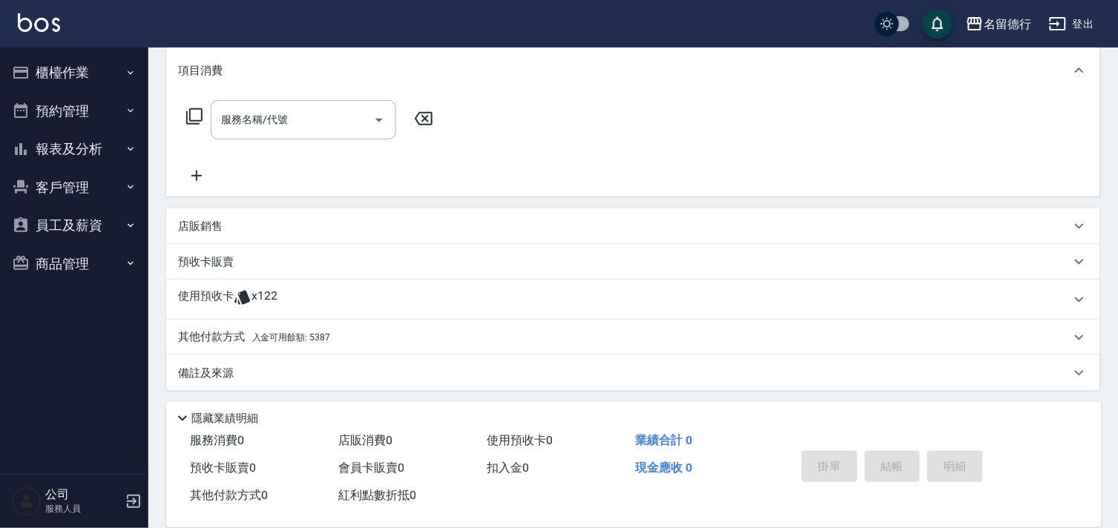
scroll to position [199, 0]
click at [263, 295] on span "x122" at bounding box center [265, 297] width 26 height 22
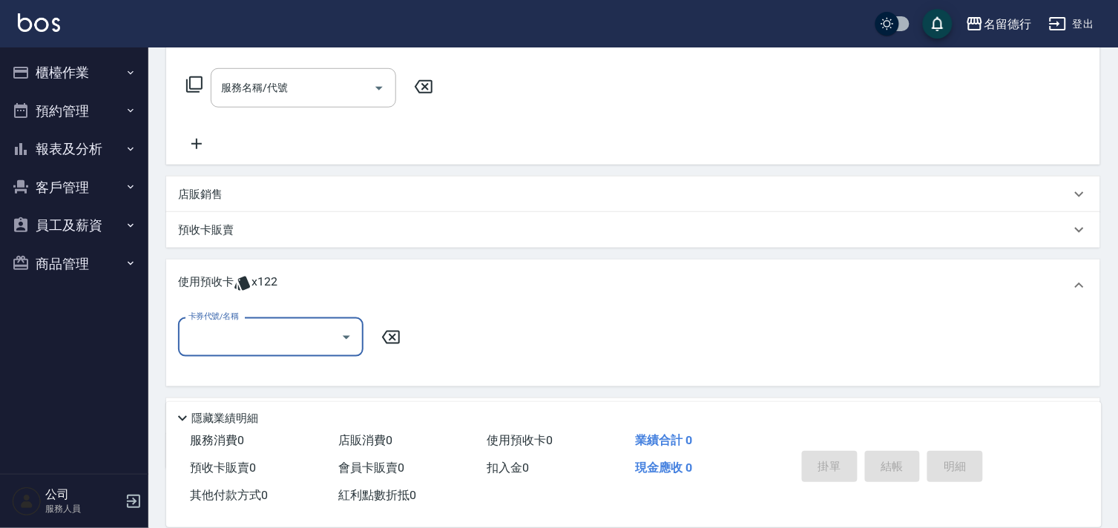
scroll to position [282, 0]
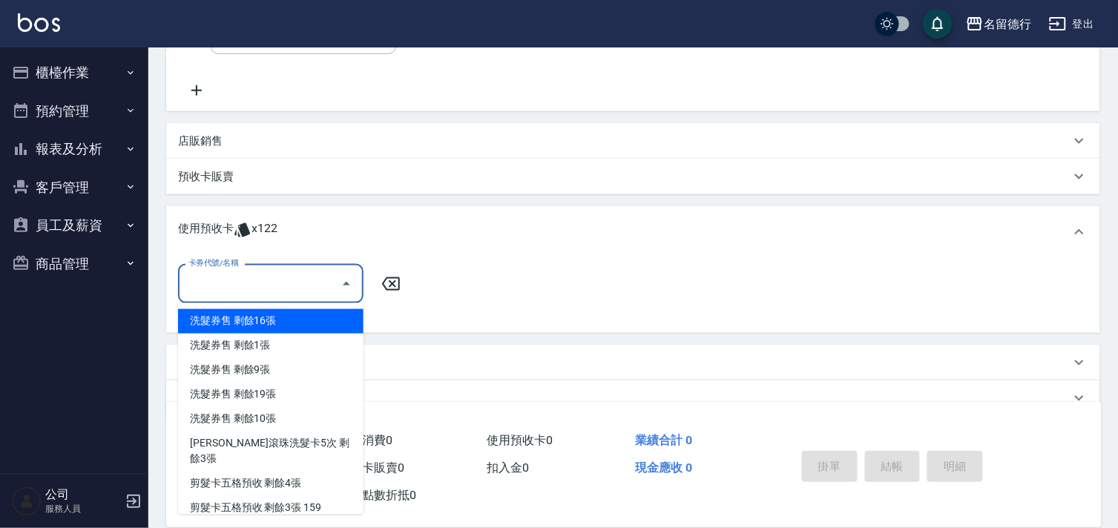
click at [278, 288] on input "卡券代號/名稱" at bounding box center [260, 284] width 150 height 26
drag, startPoint x: 276, startPoint y: 316, endPoint x: 301, endPoint y: 318, distance: 24.5
click at [276, 318] on div "洗髮券售 剩餘16張" at bounding box center [271, 321] width 186 height 24
type input "洗髮券售"
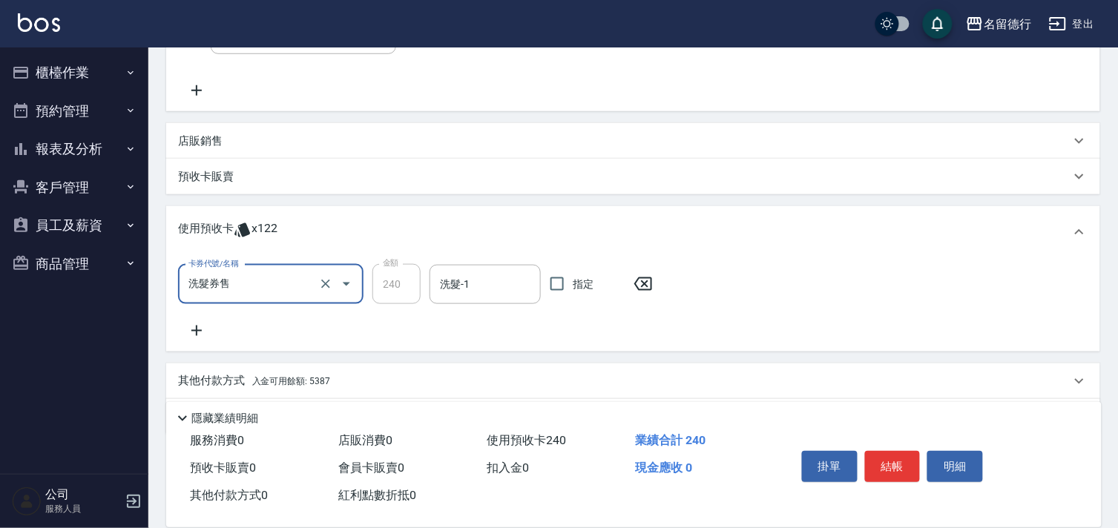
click at [287, 289] on input "洗髮券售" at bounding box center [250, 285] width 131 height 26
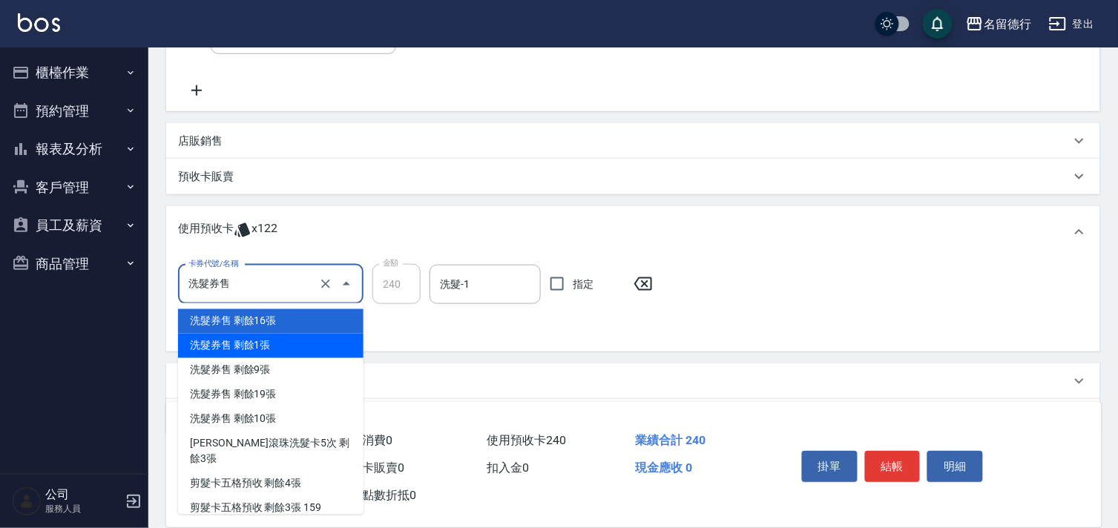
click at [285, 343] on div "洗髮券售 剩餘1張" at bounding box center [271, 346] width 186 height 24
type input "300"
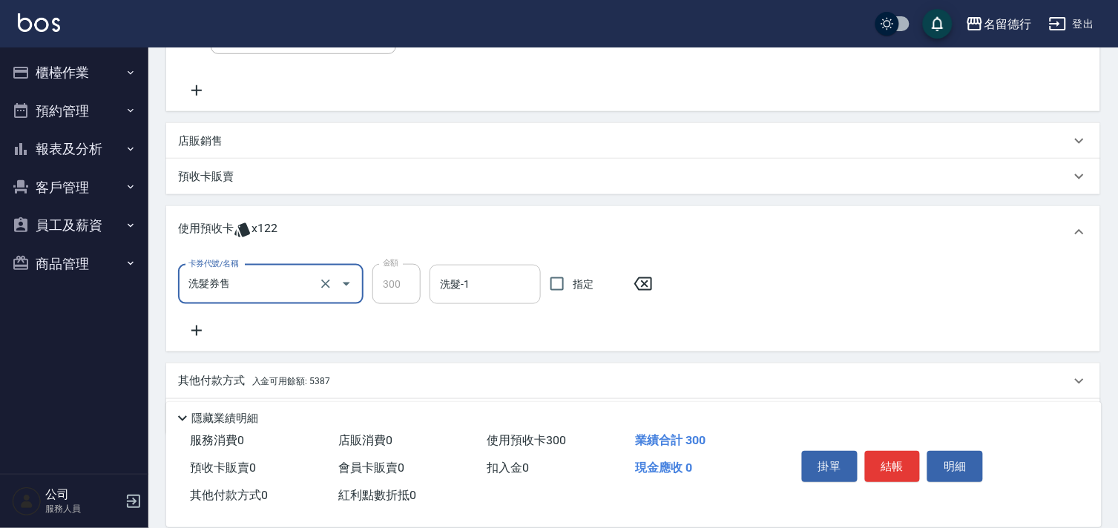
click at [497, 282] on input "洗髮-1" at bounding box center [485, 285] width 98 height 26
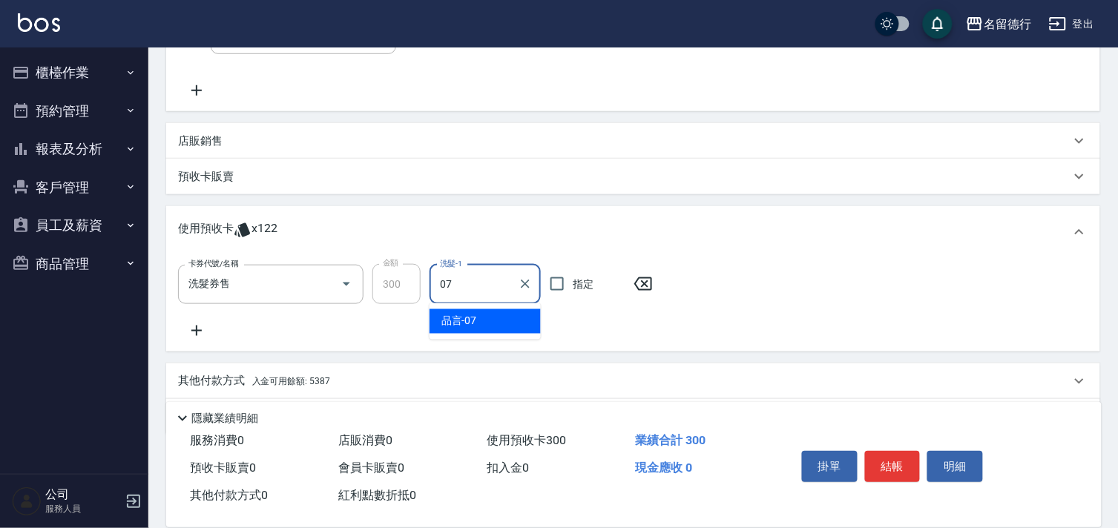
drag, startPoint x: 496, startPoint y: 322, endPoint x: 515, endPoint y: 313, distance: 21.3
click at [497, 324] on div "品言 -07" at bounding box center [485, 321] width 111 height 24
type input "品言-07"
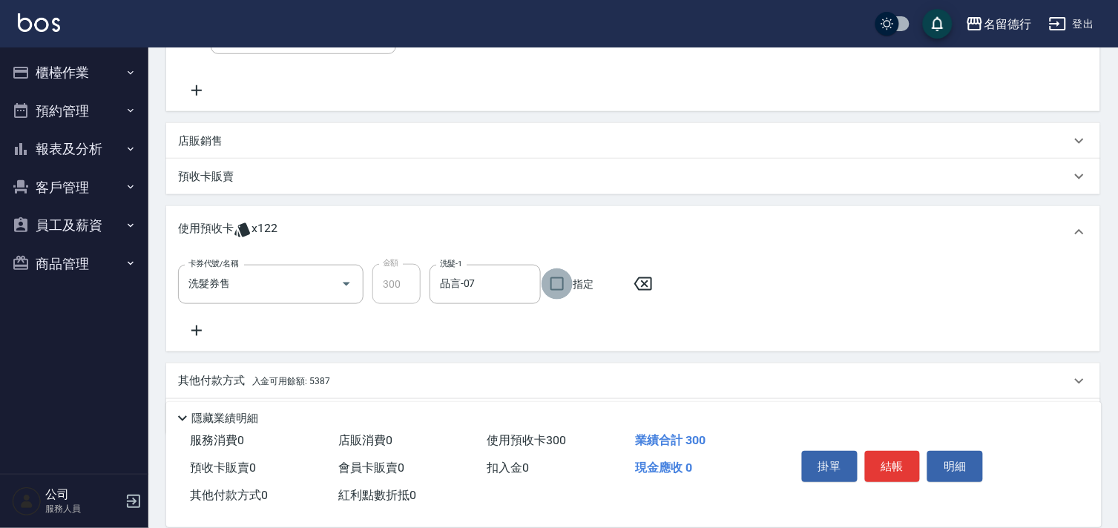
click at [548, 285] on input "指定" at bounding box center [557, 284] width 31 height 31
checkbox input "true"
click at [894, 462] on button "結帳" at bounding box center [893, 466] width 56 height 31
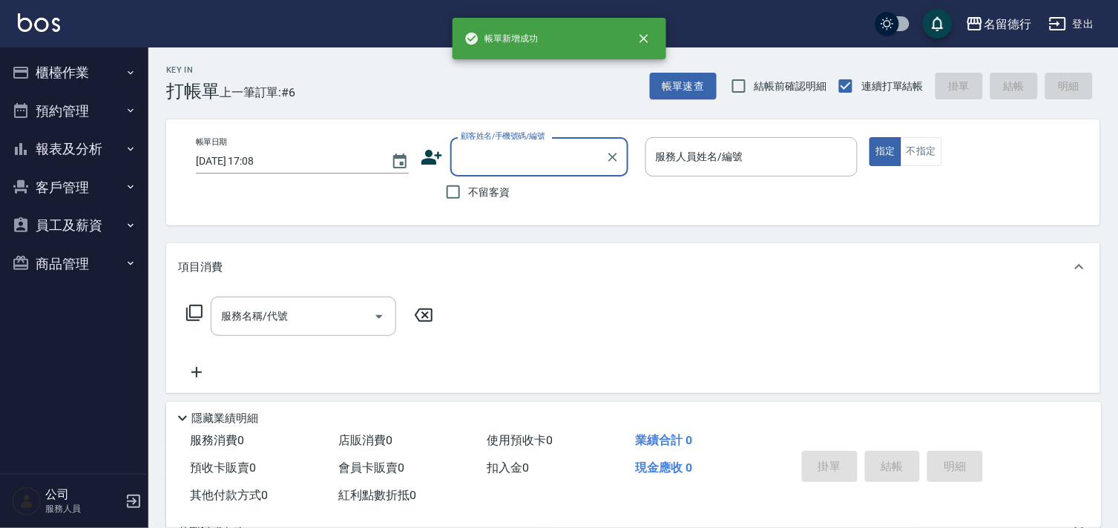
scroll to position [0, 0]
